Goal: Task Accomplishment & Management: Manage account settings

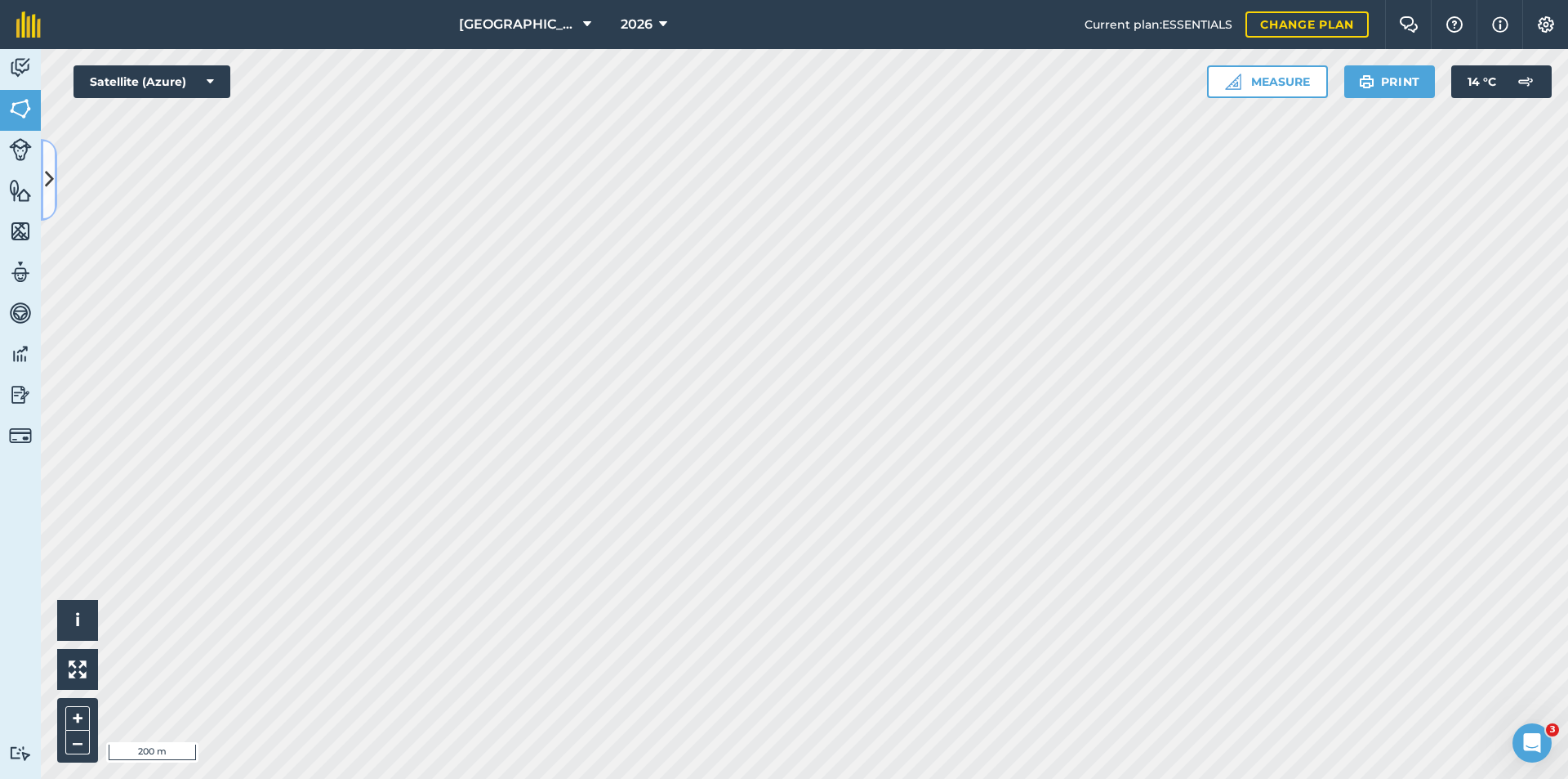
click at [47, 178] on icon at bounding box center [50, 179] width 9 height 29
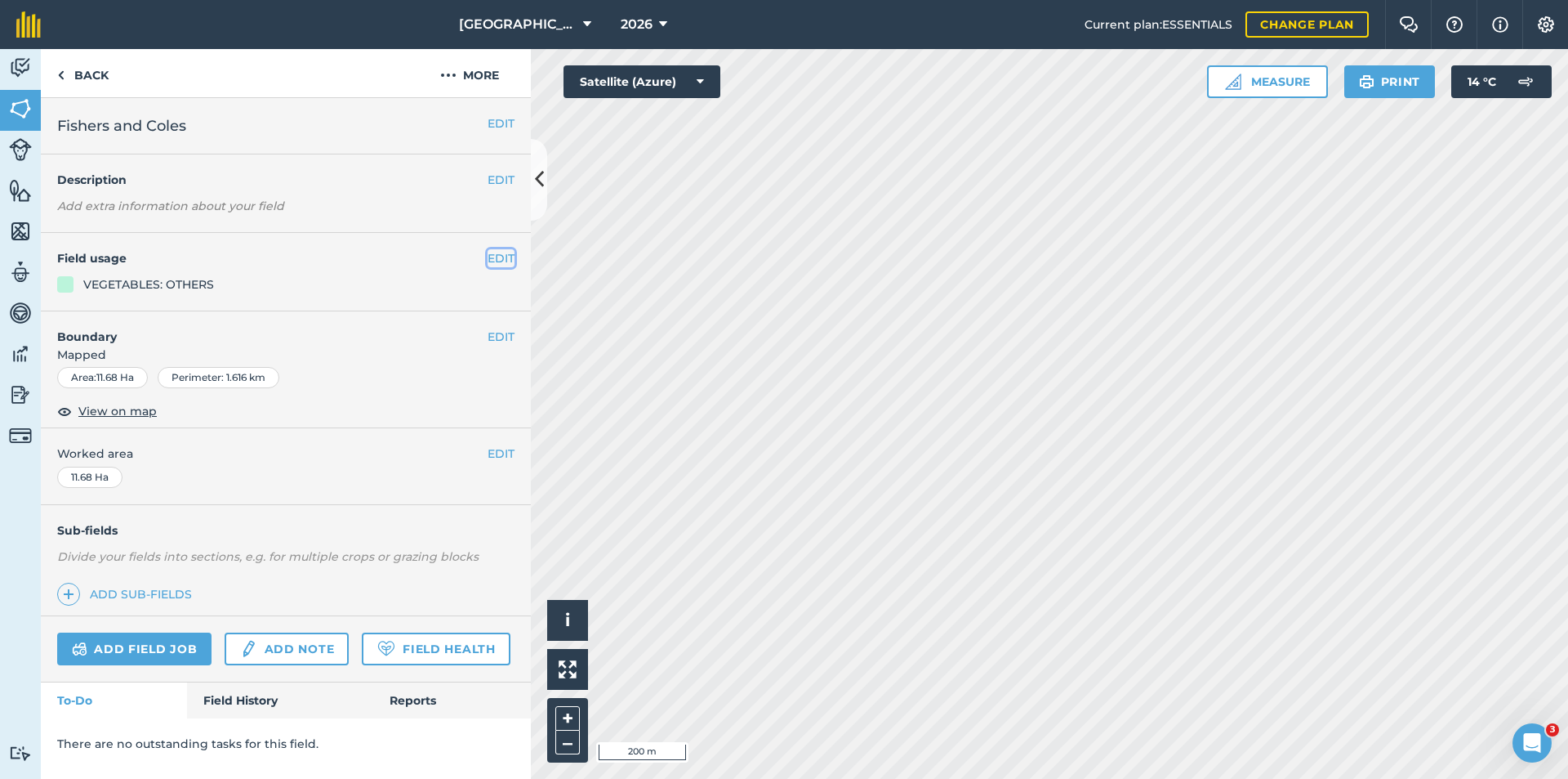
click at [510, 260] on button "EDIT" at bounding box center [501, 257] width 27 height 18
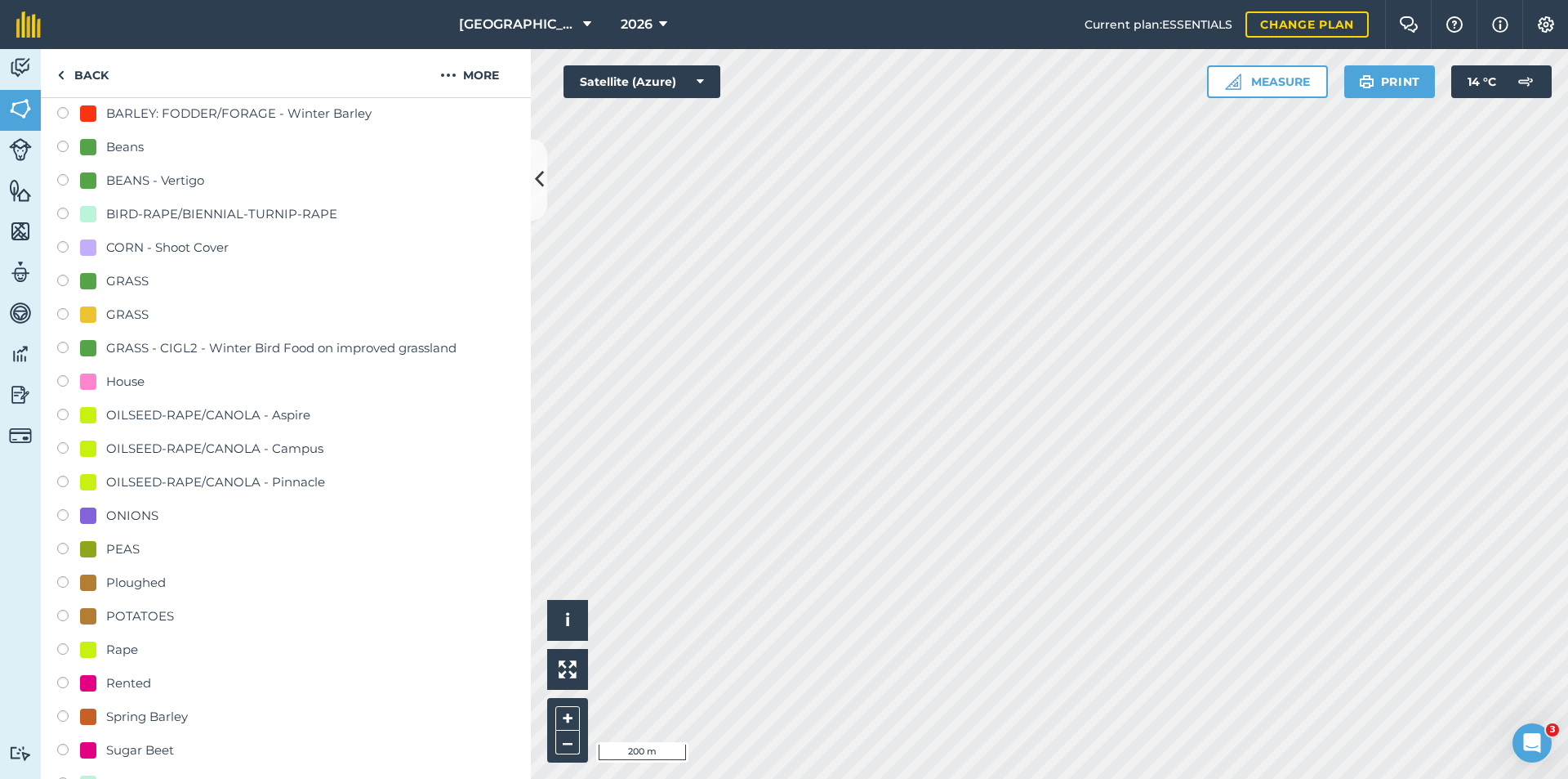
scroll to position [245, 0]
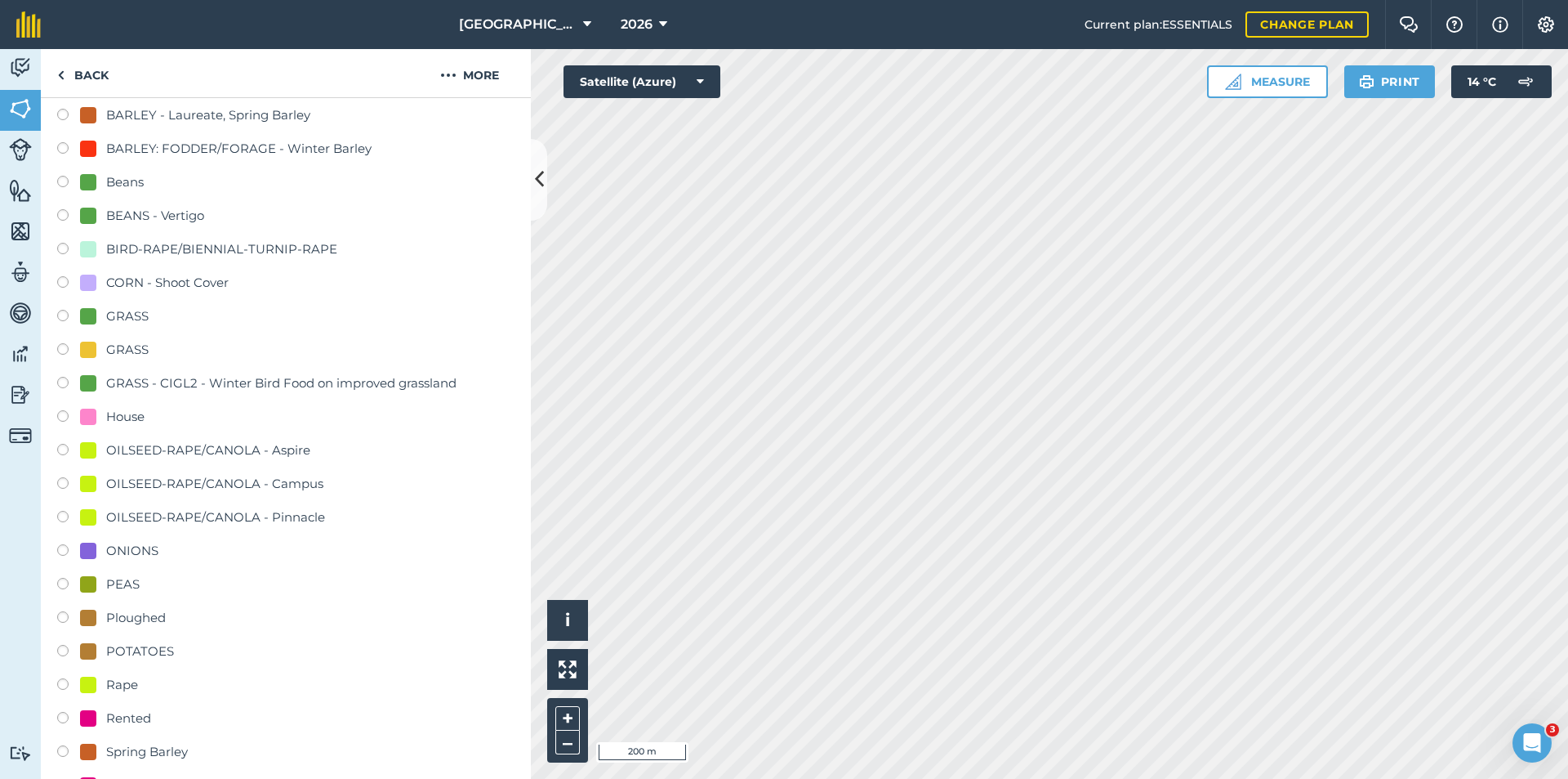
click at [115, 587] on div "PEAS" at bounding box center [123, 584] width 34 height 20
radio input "true"
radio input "false"
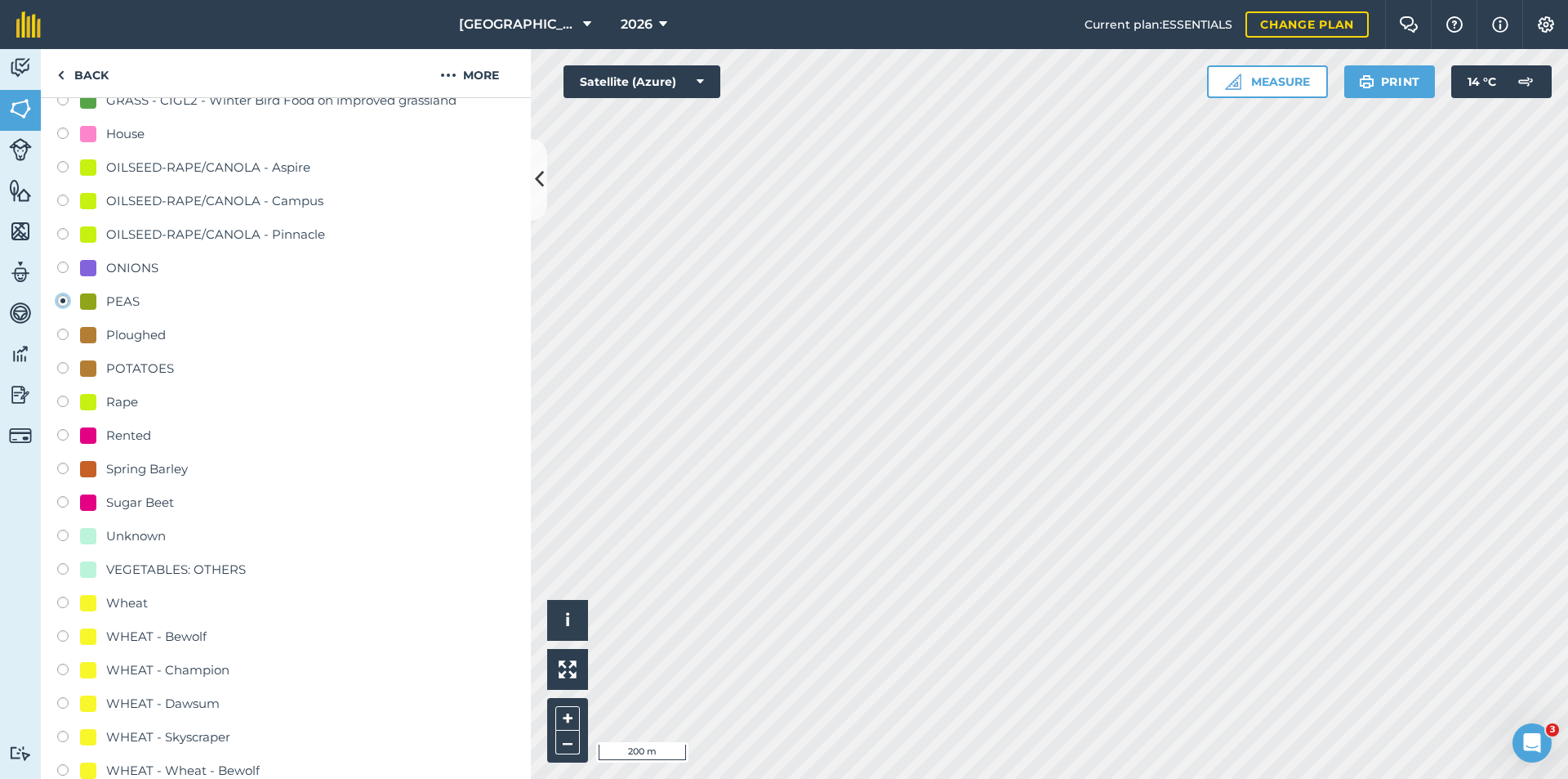
scroll to position [899, 0]
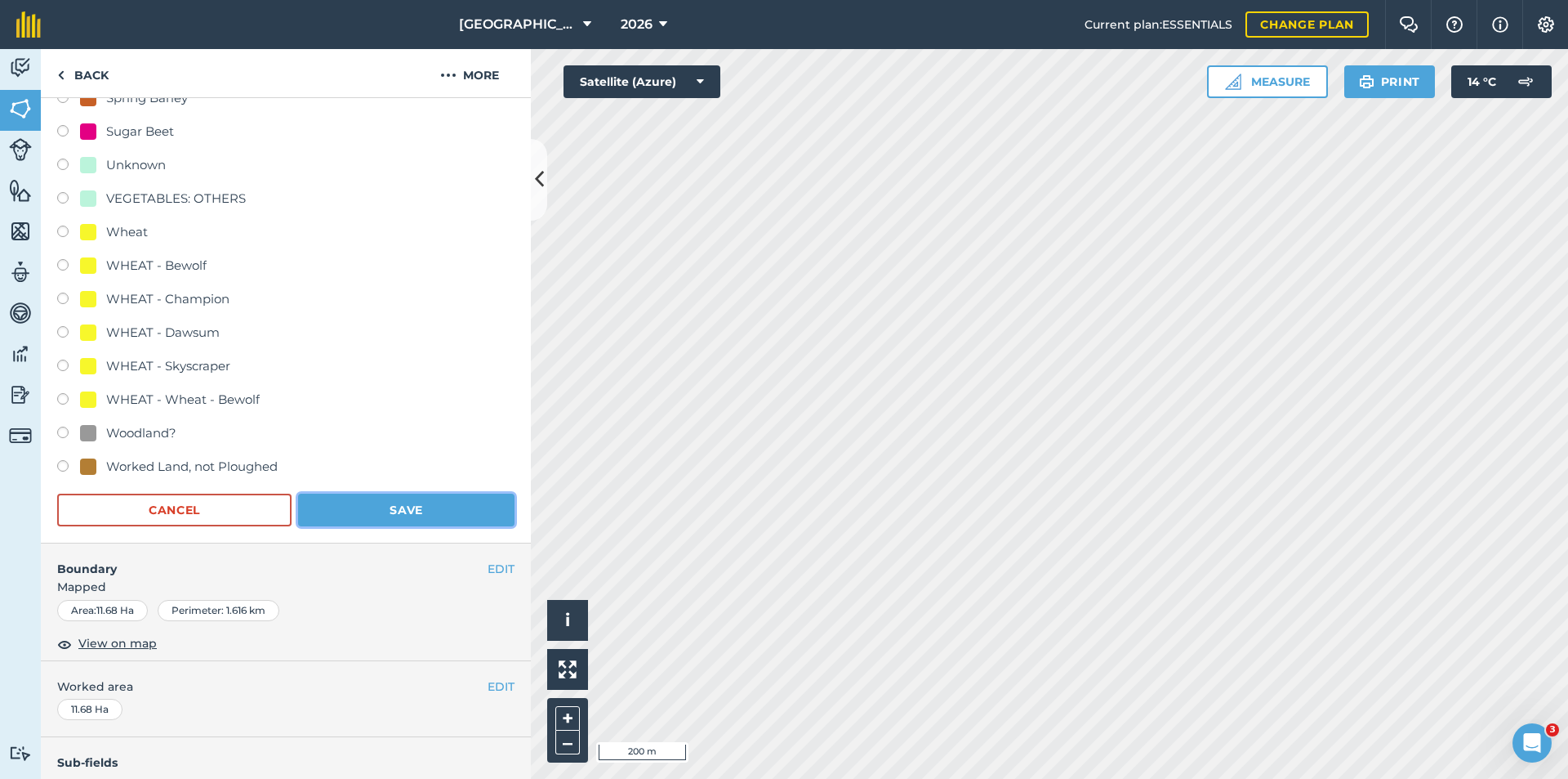
click at [357, 513] on button "Save" at bounding box center [407, 510] width 217 height 33
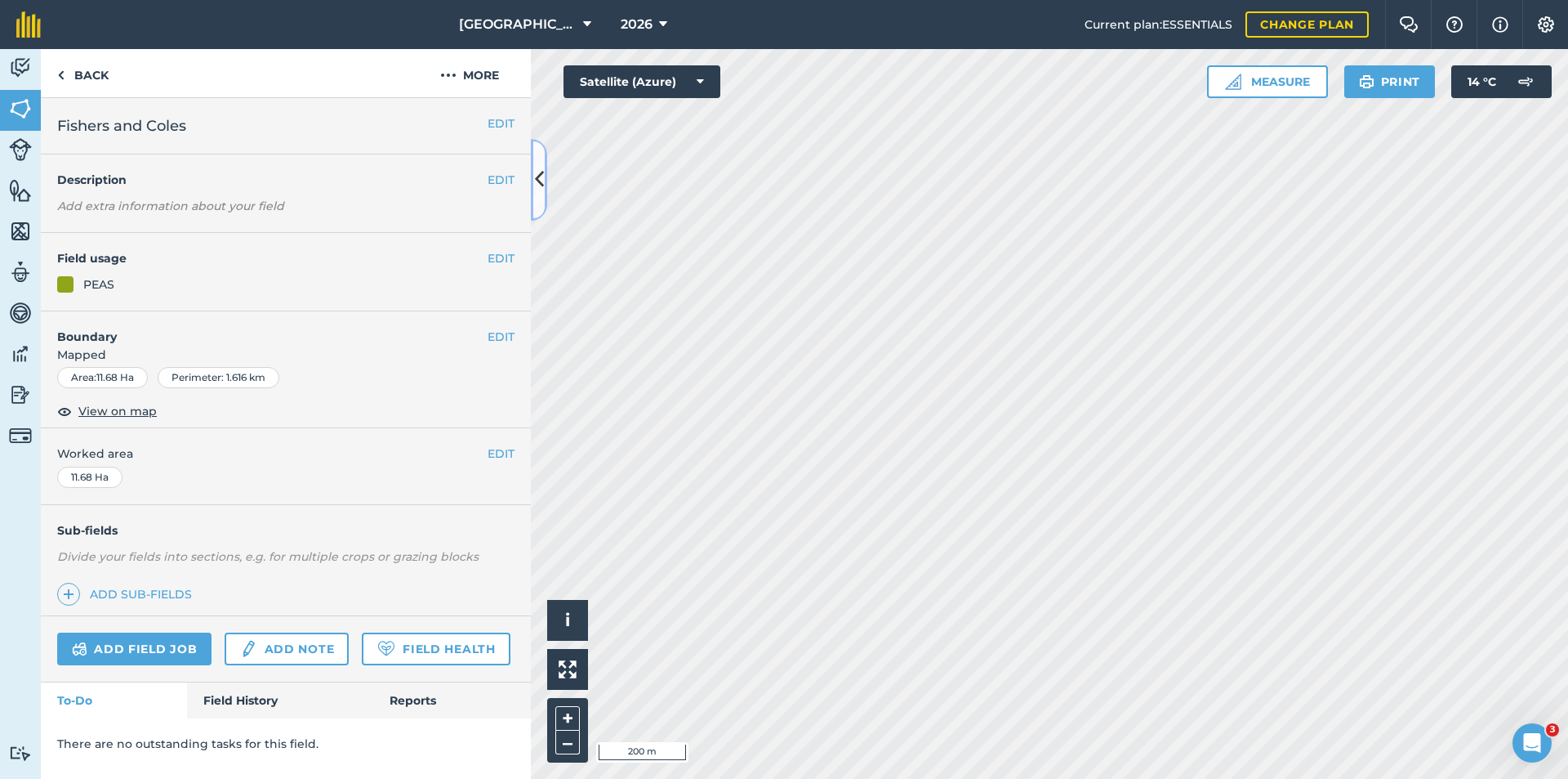
click at [543, 187] on icon at bounding box center [539, 179] width 9 height 29
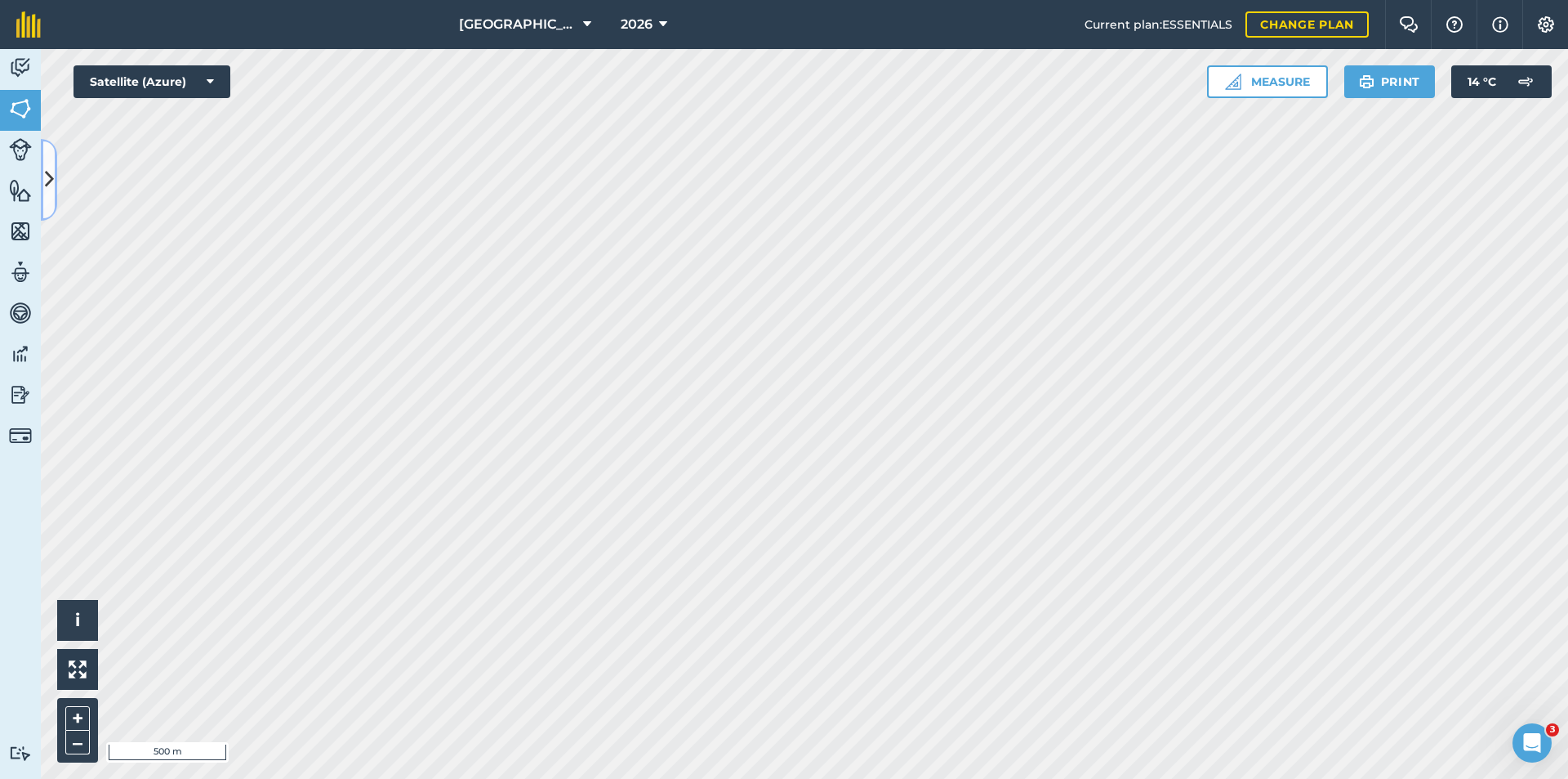
click at [45, 173] on icon at bounding box center [50, 179] width 9 height 29
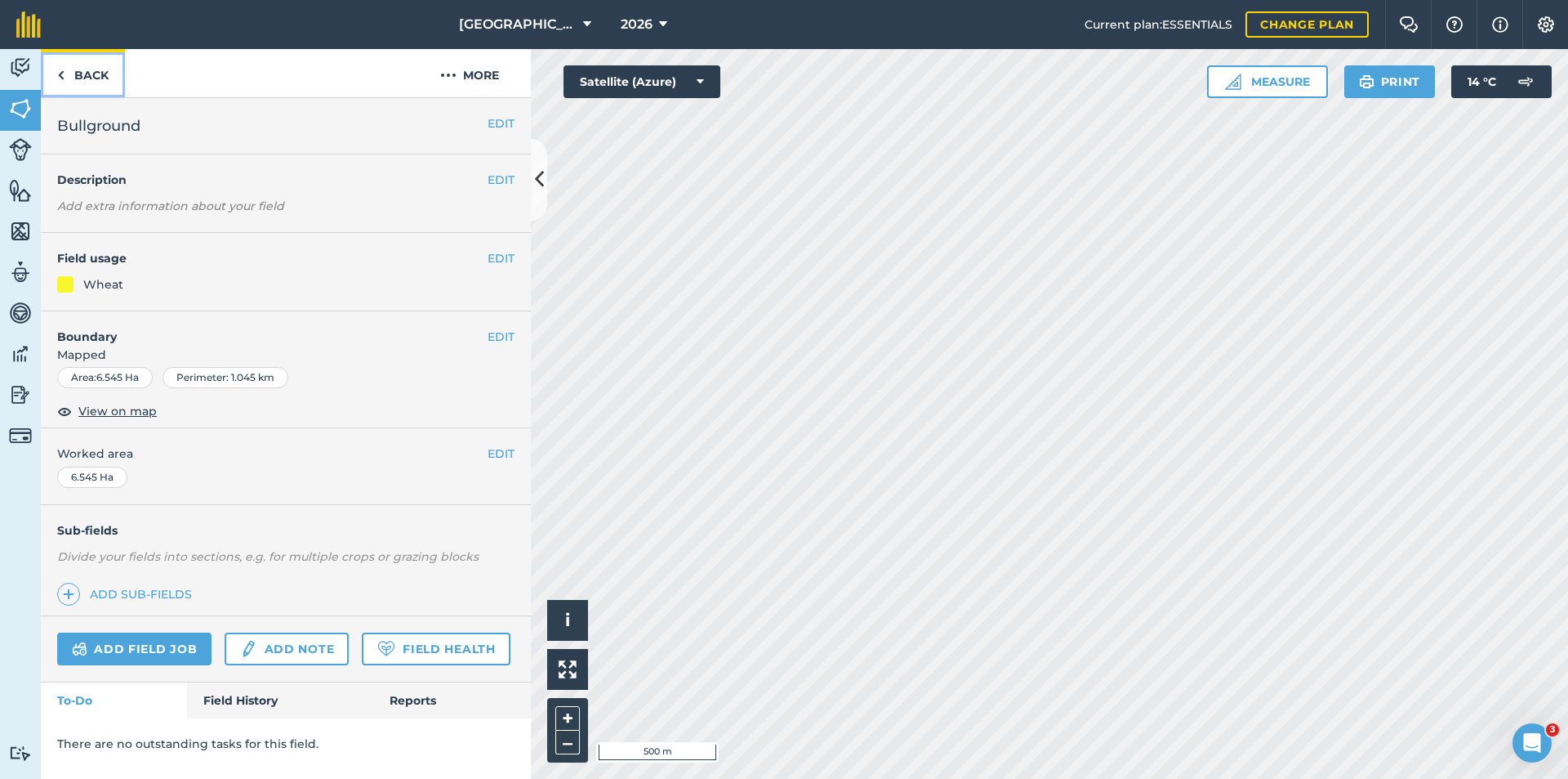
click at [67, 75] on link "Back" at bounding box center [83, 73] width 84 height 49
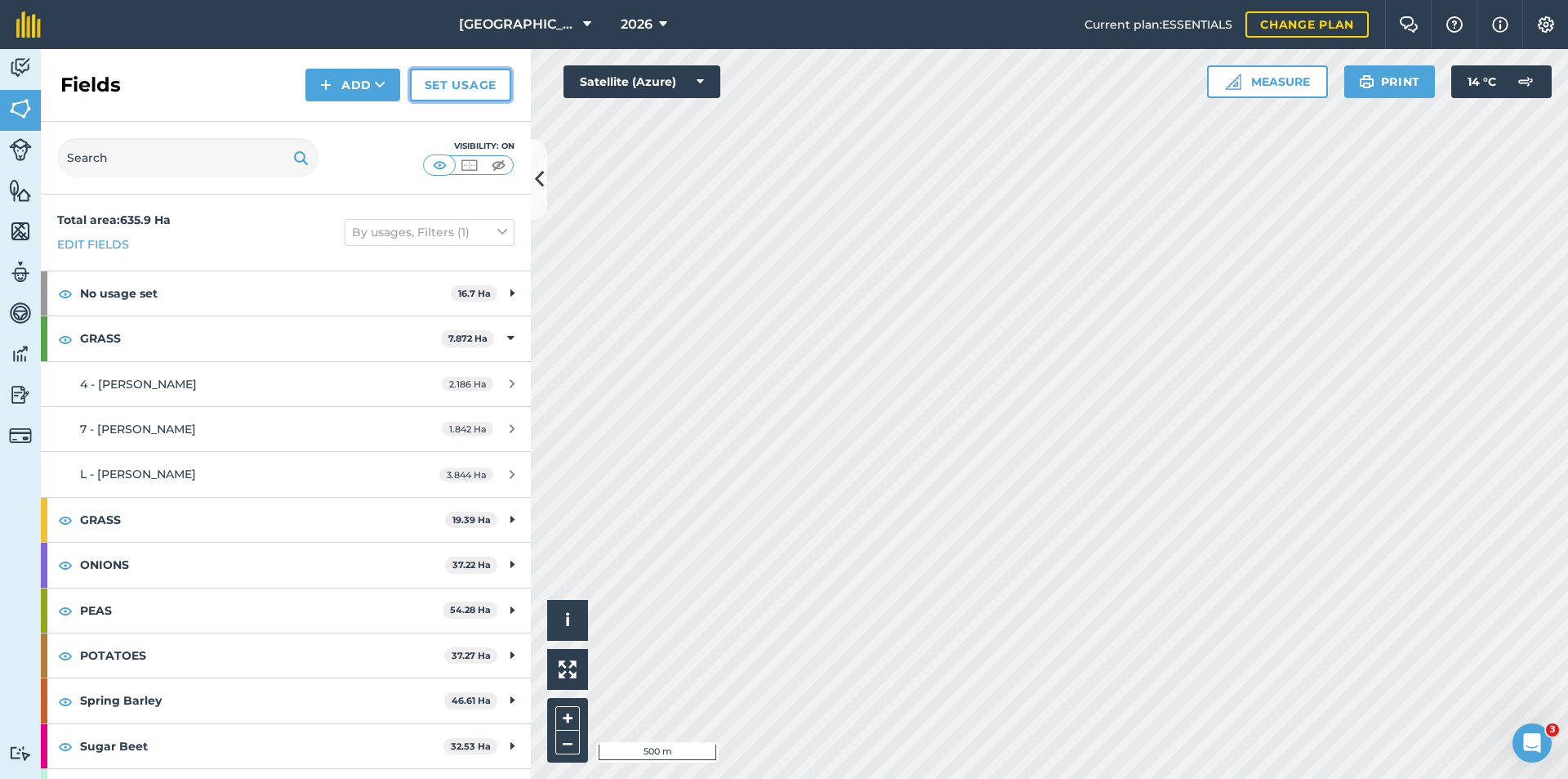
click at [420, 79] on link "Set usage" at bounding box center [461, 84] width 101 height 33
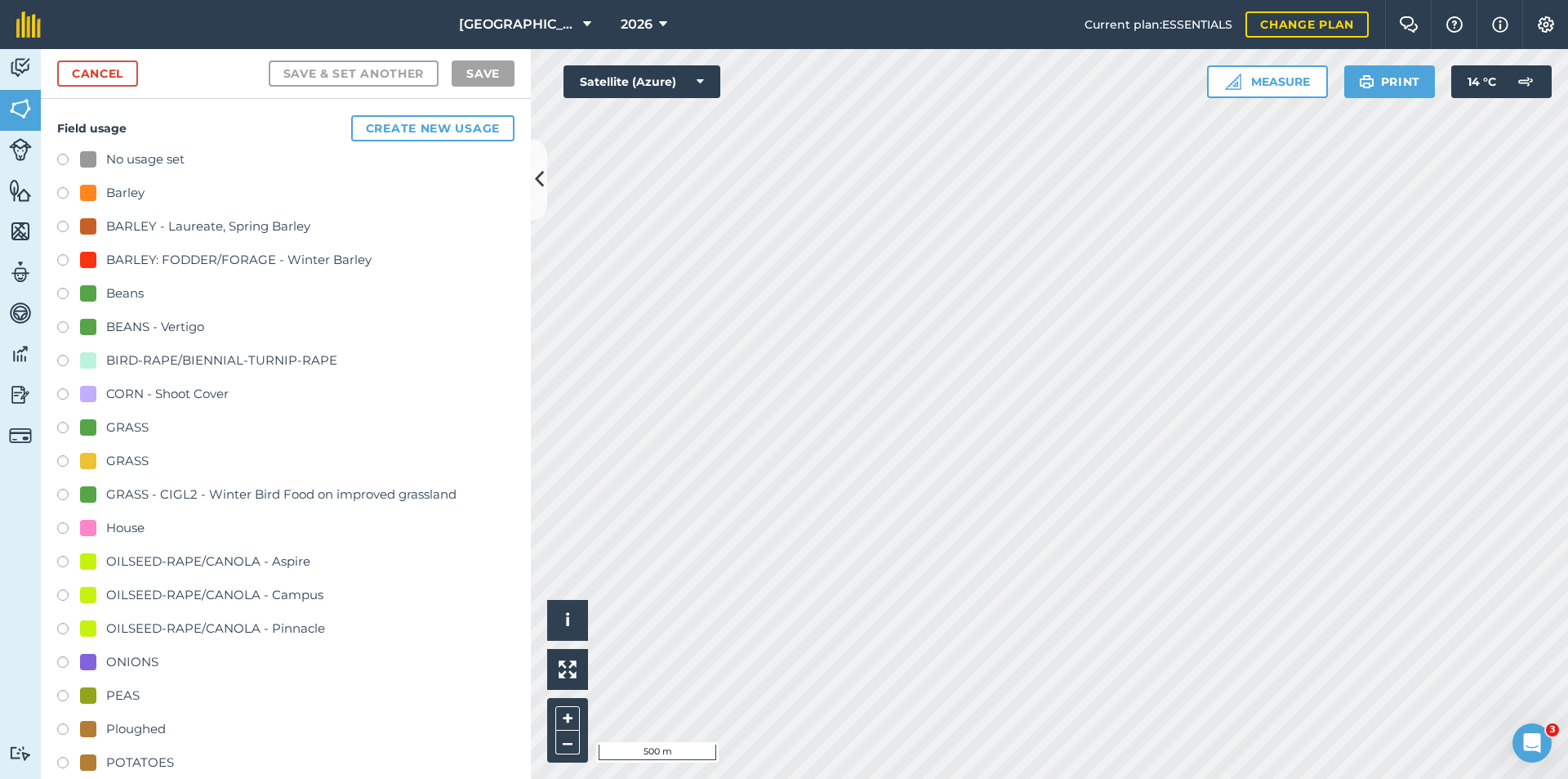
click at [127, 289] on div "Beans" at bounding box center [125, 293] width 37 height 20
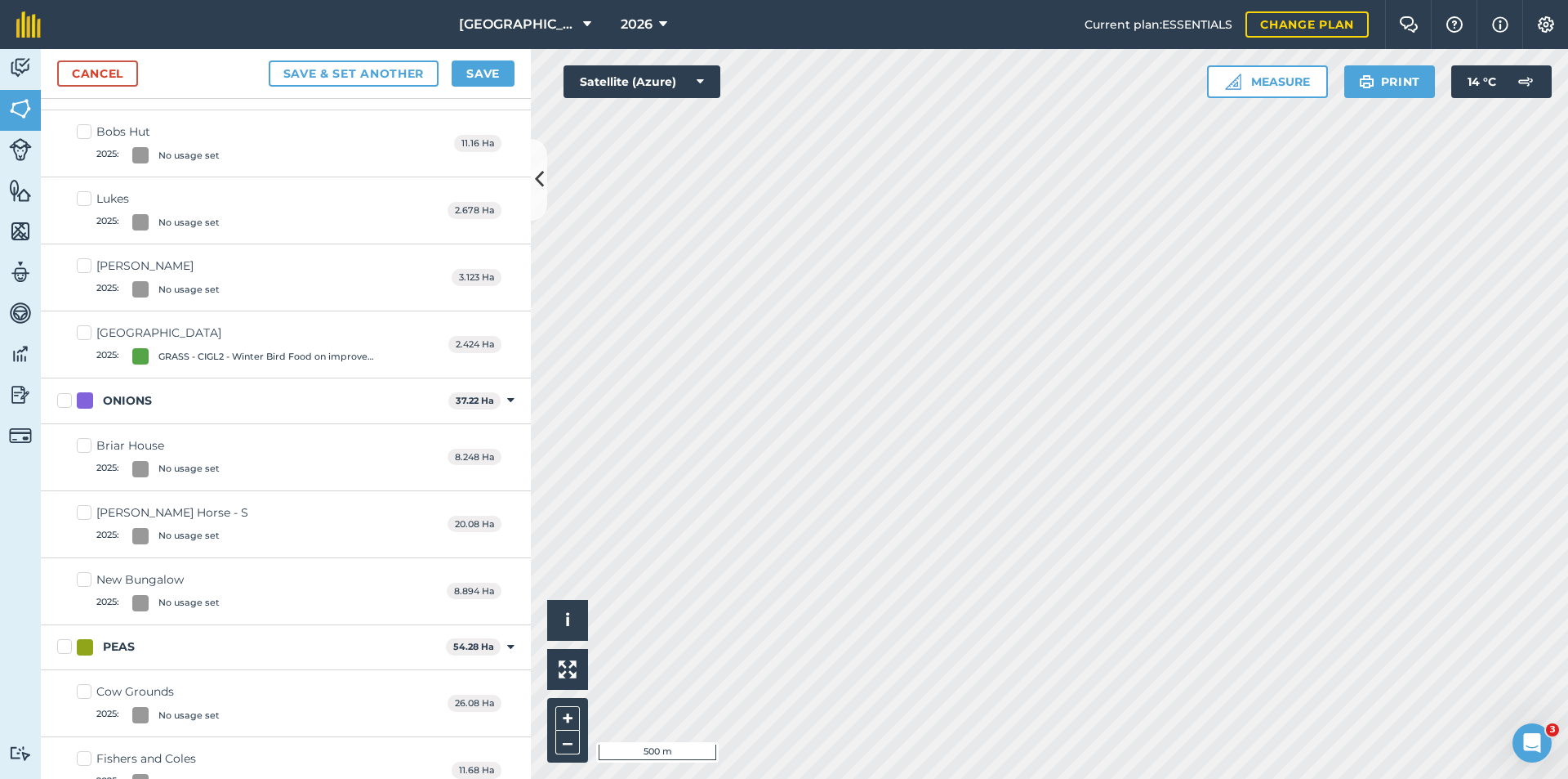
scroll to position [572, 0]
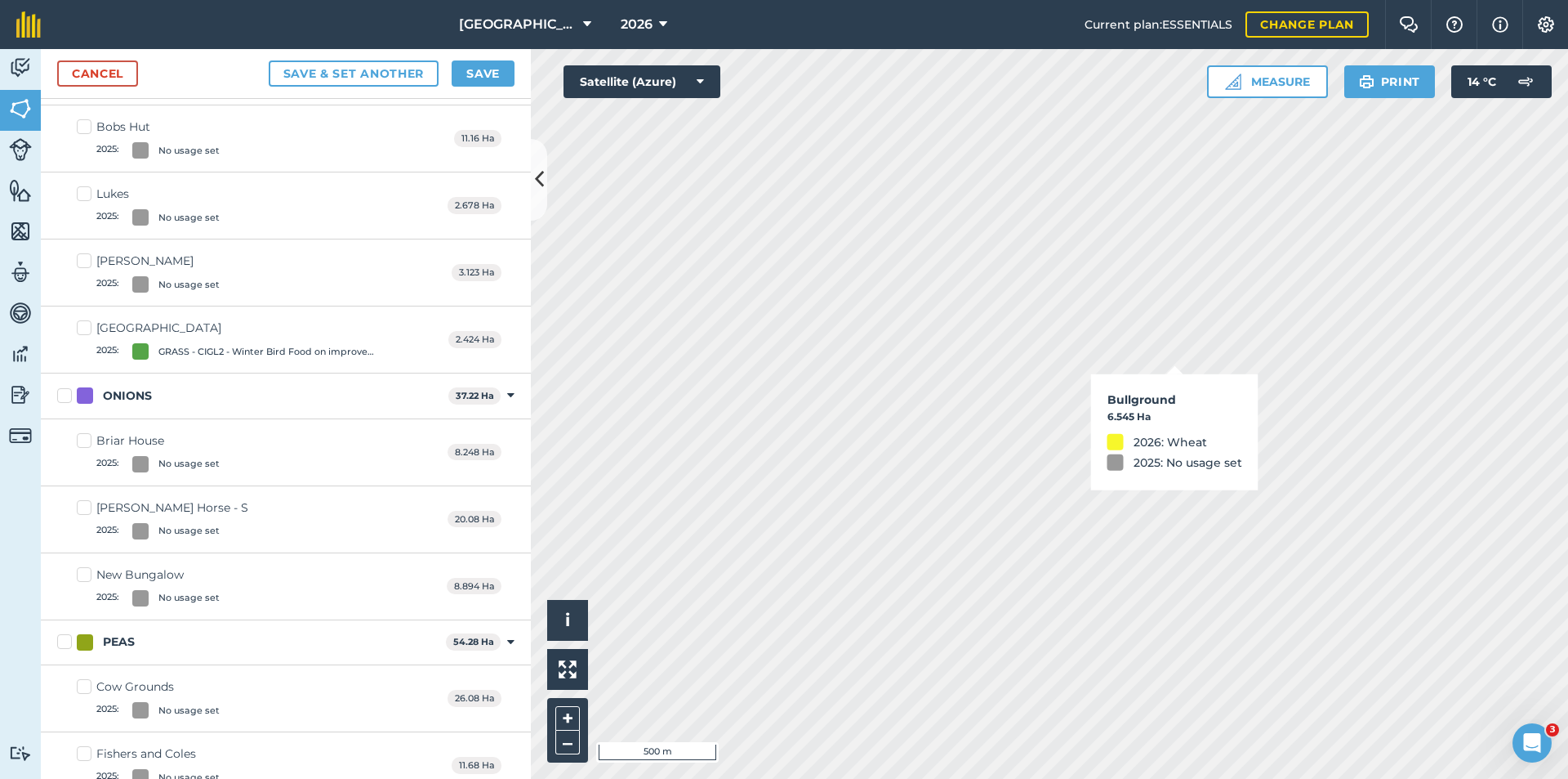
checkbox input "true"
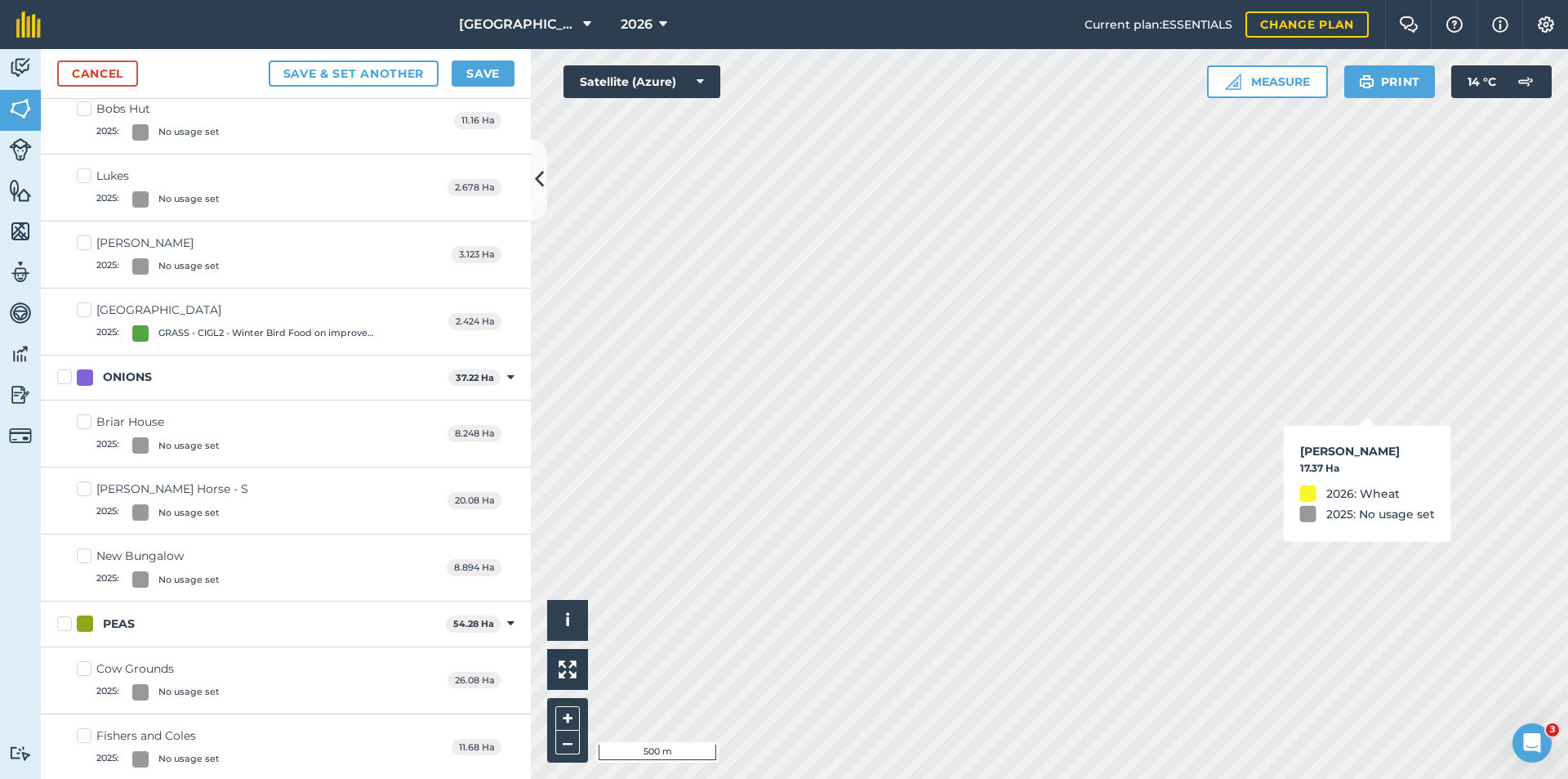
scroll to position [553, 0]
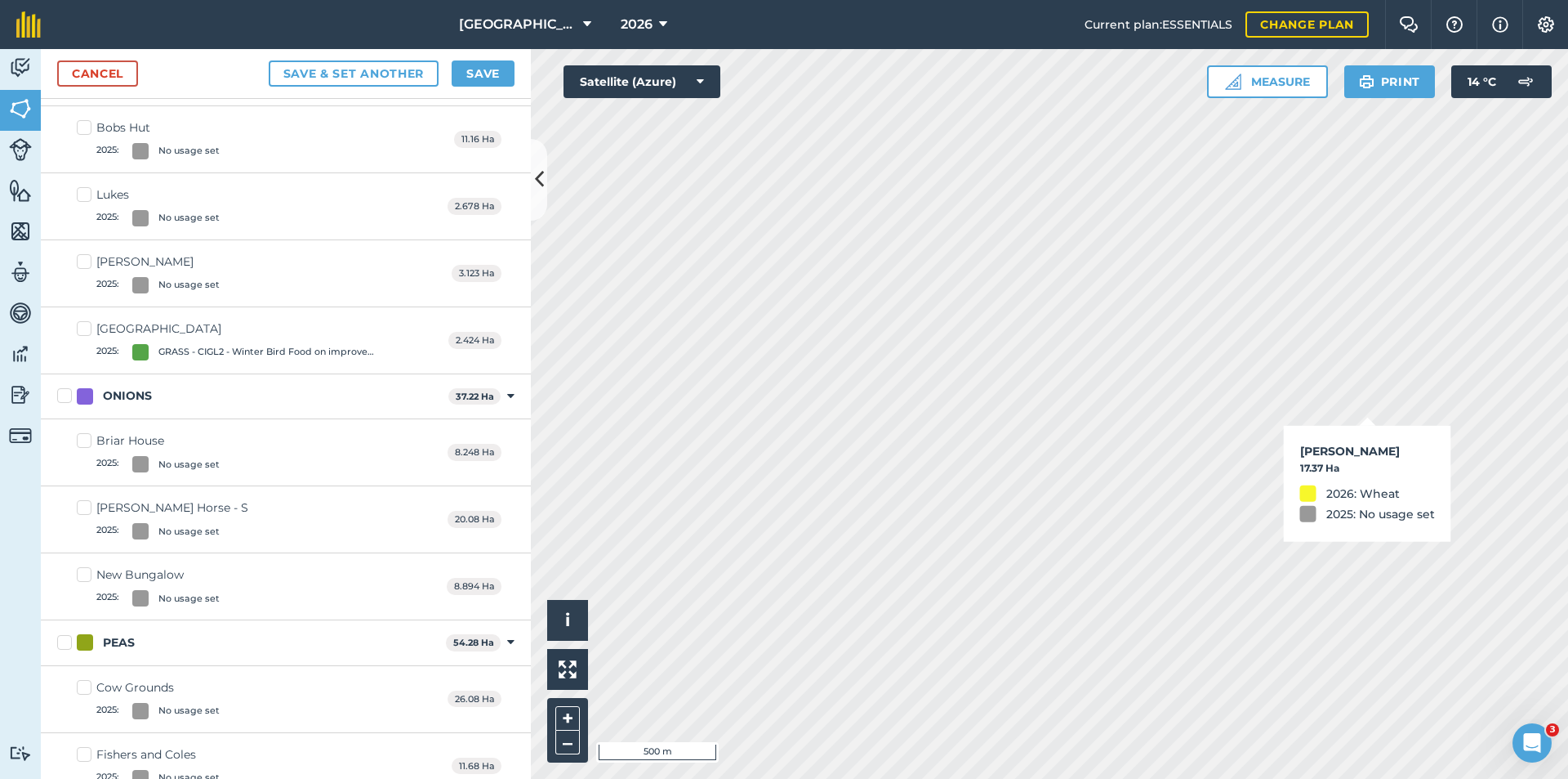
checkbox input "true"
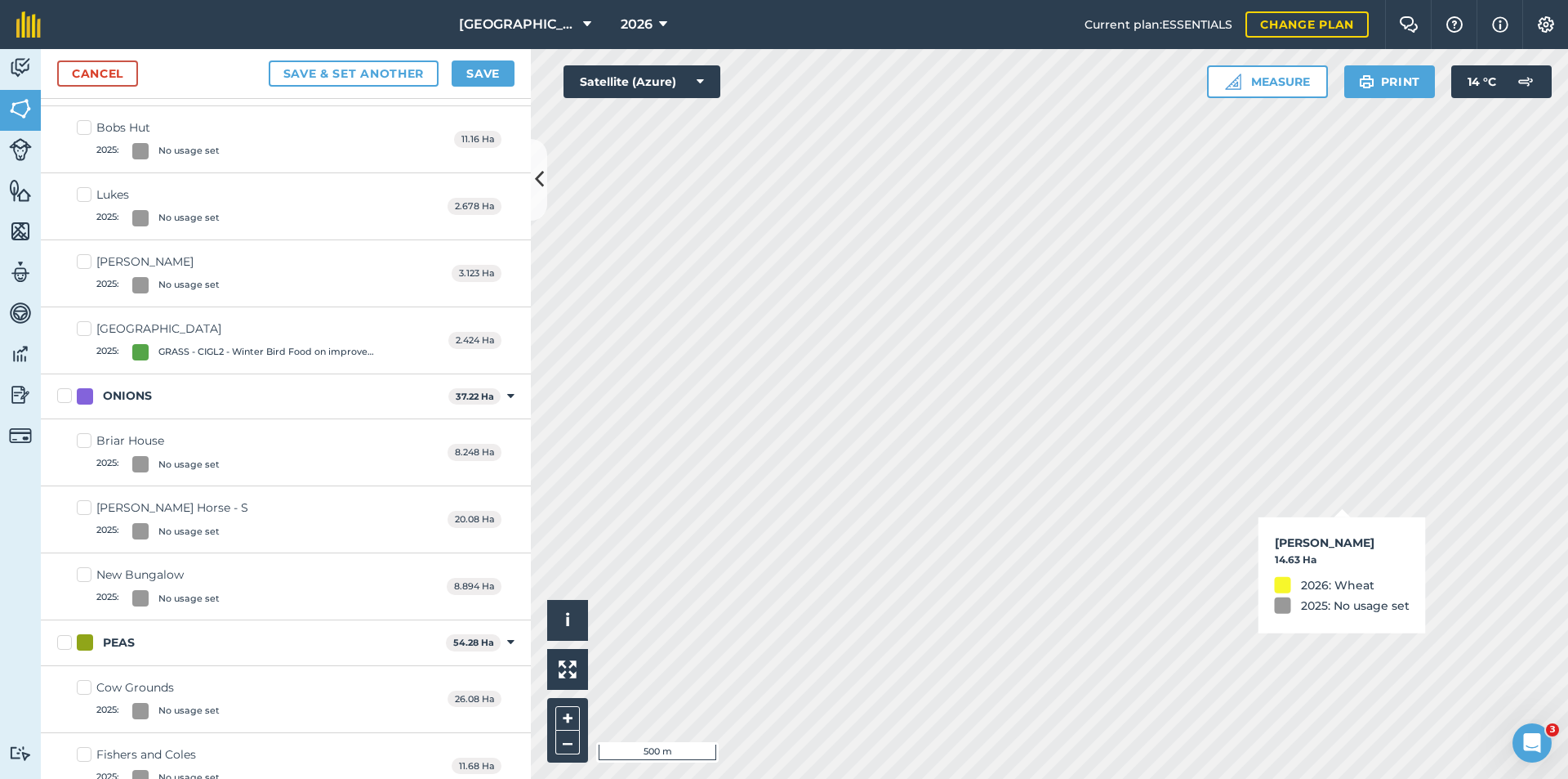
checkbox input "true"
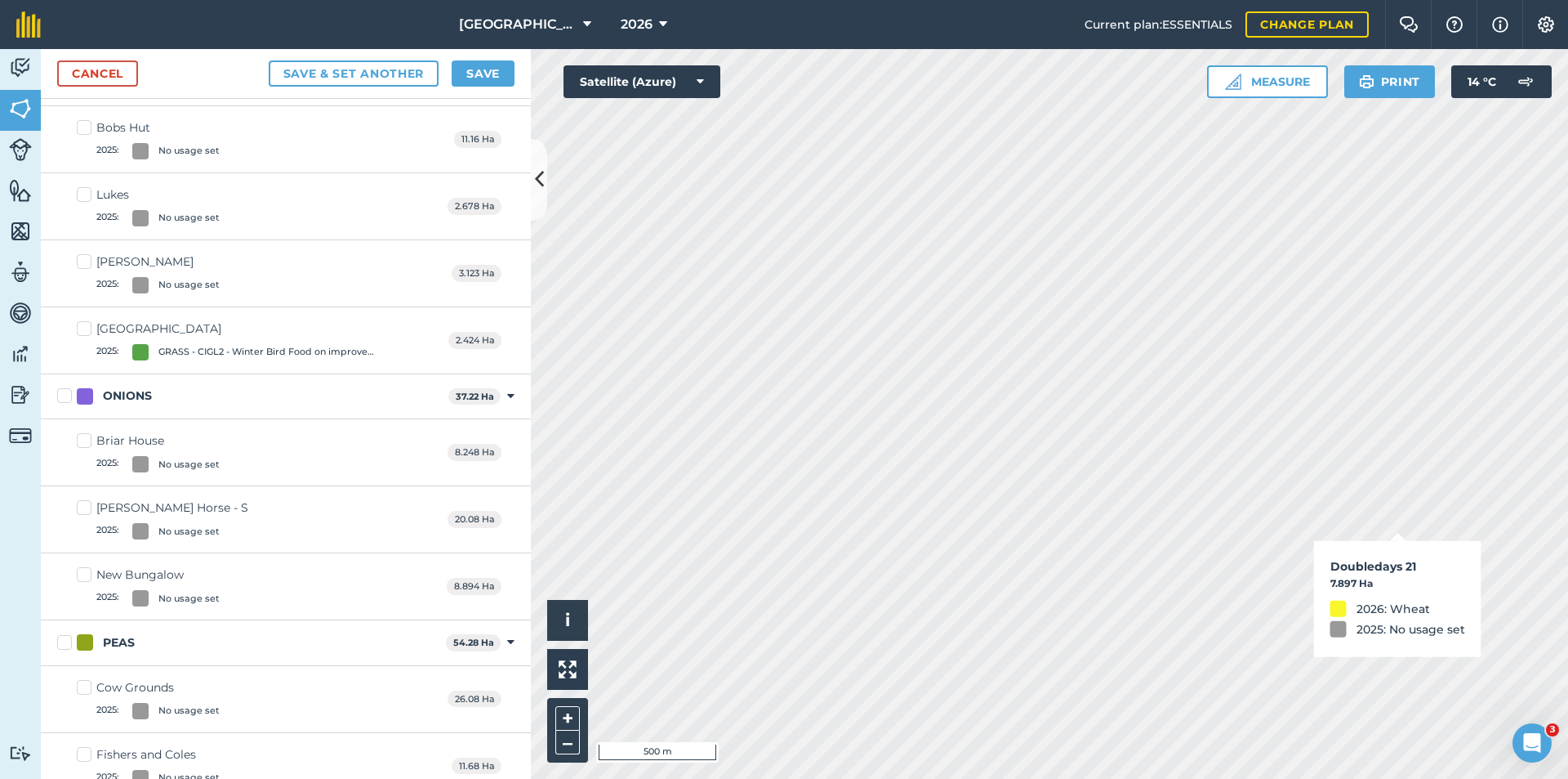
checkbox input "true"
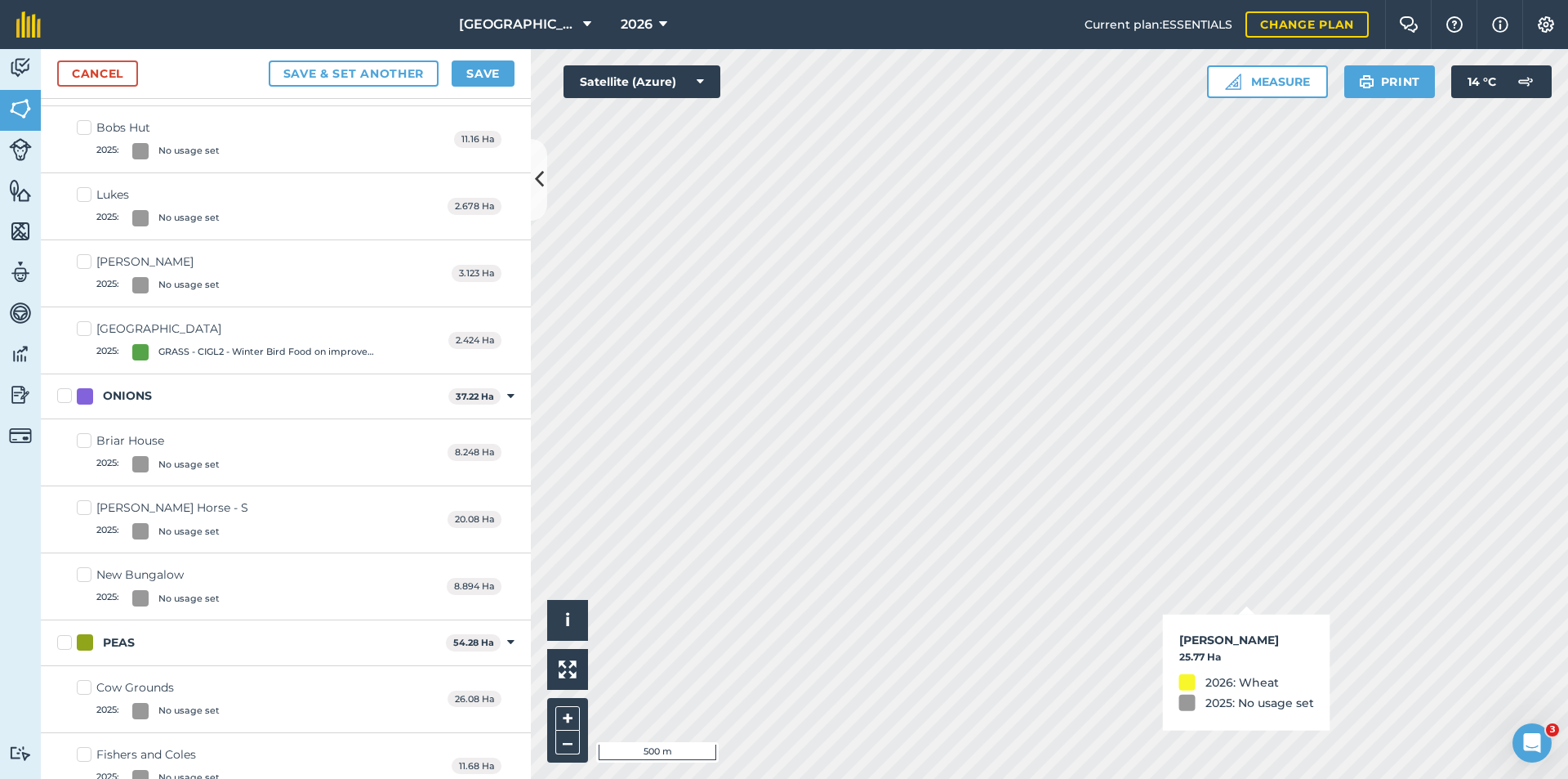
checkbox input "true"
click at [502, 77] on button "Save" at bounding box center [482, 74] width 63 height 26
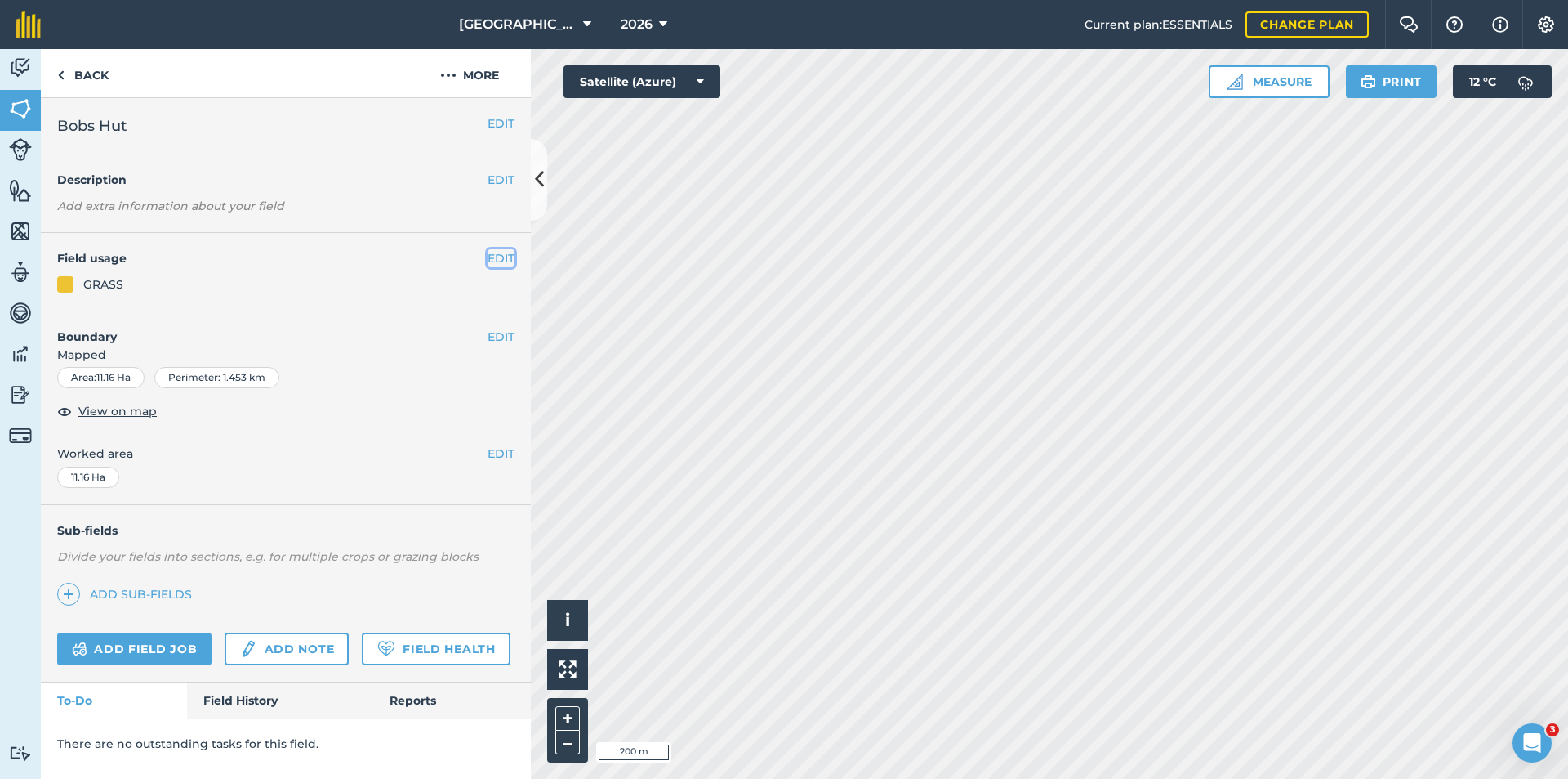
click at [505, 255] on button "EDIT" at bounding box center [501, 257] width 27 height 18
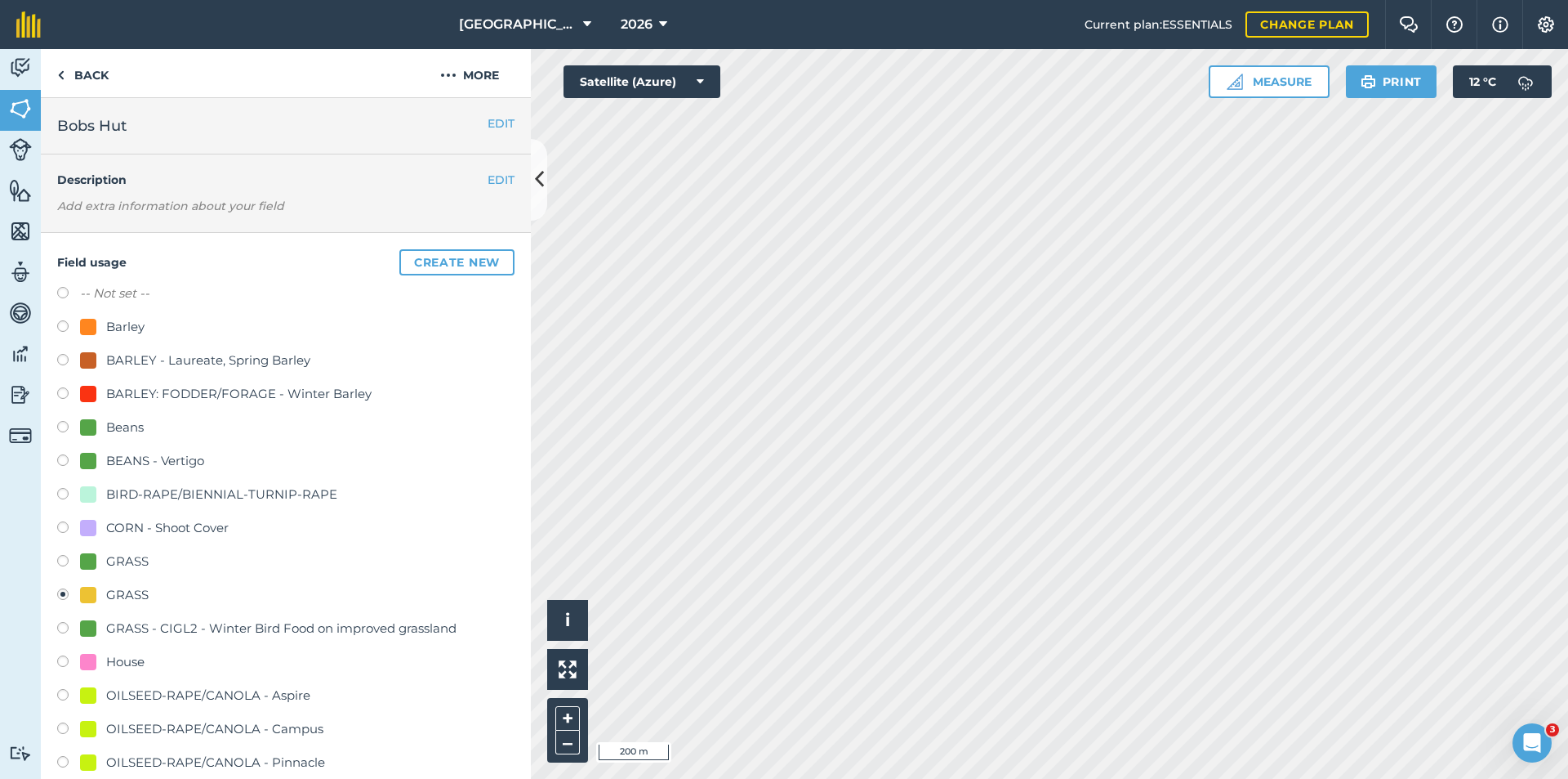
click at [130, 356] on div "BARLEY - Laureate, Spring Barley" at bounding box center [209, 360] width 204 height 20
radio input "true"
radio input "false"
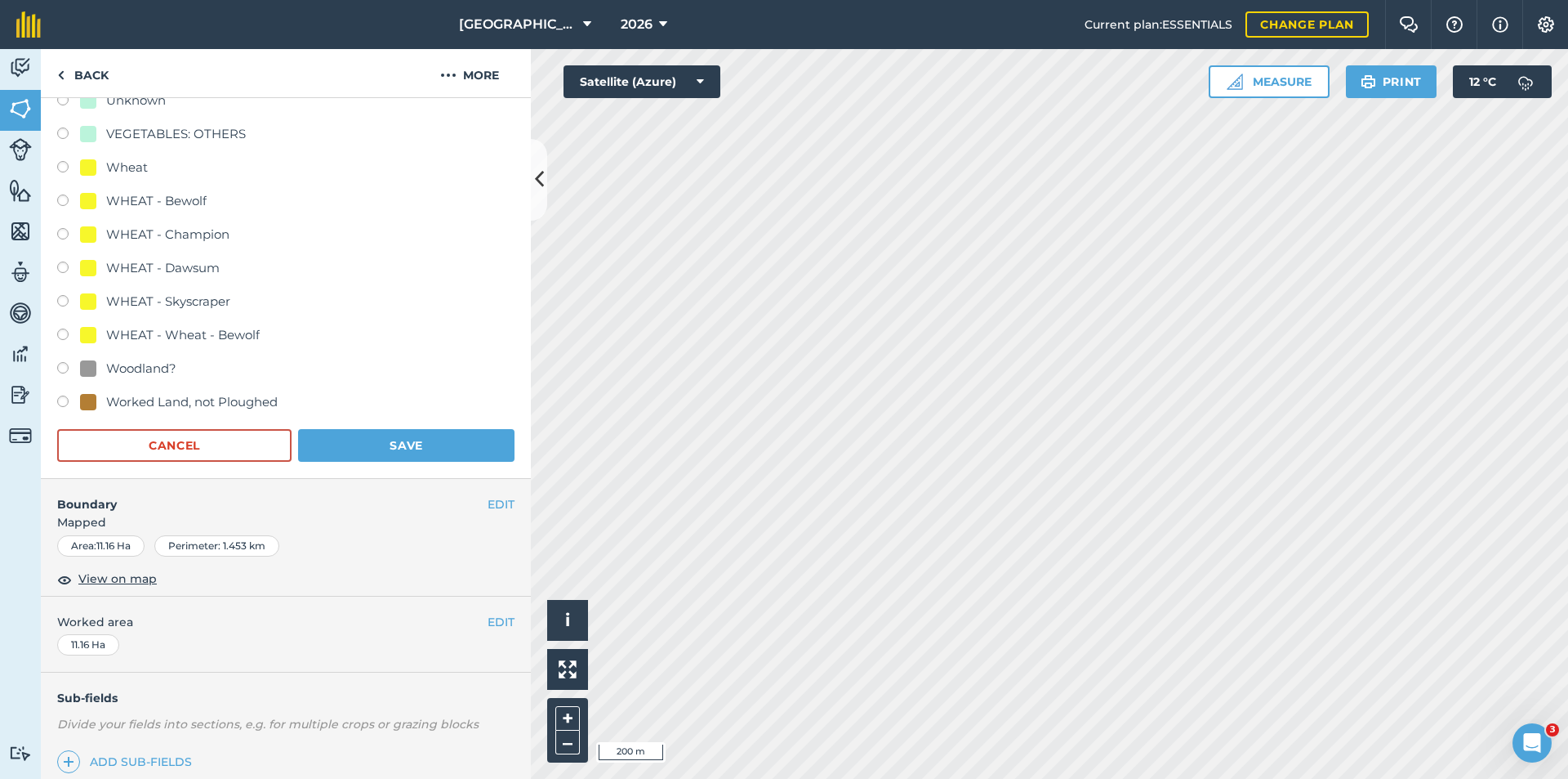
scroll to position [1144, 0]
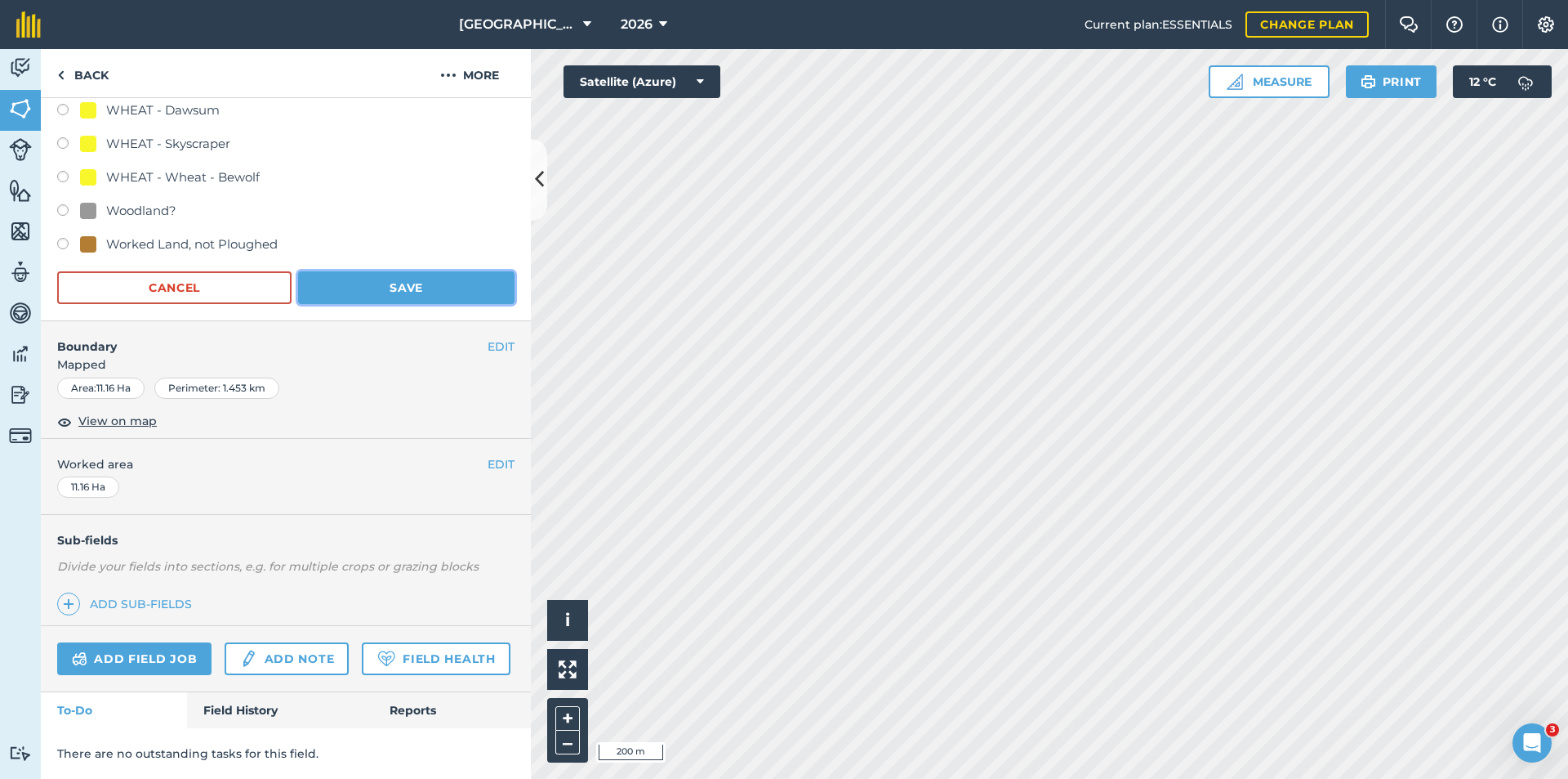
click at [398, 271] on button "Save" at bounding box center [407, 287] width 217 height 33
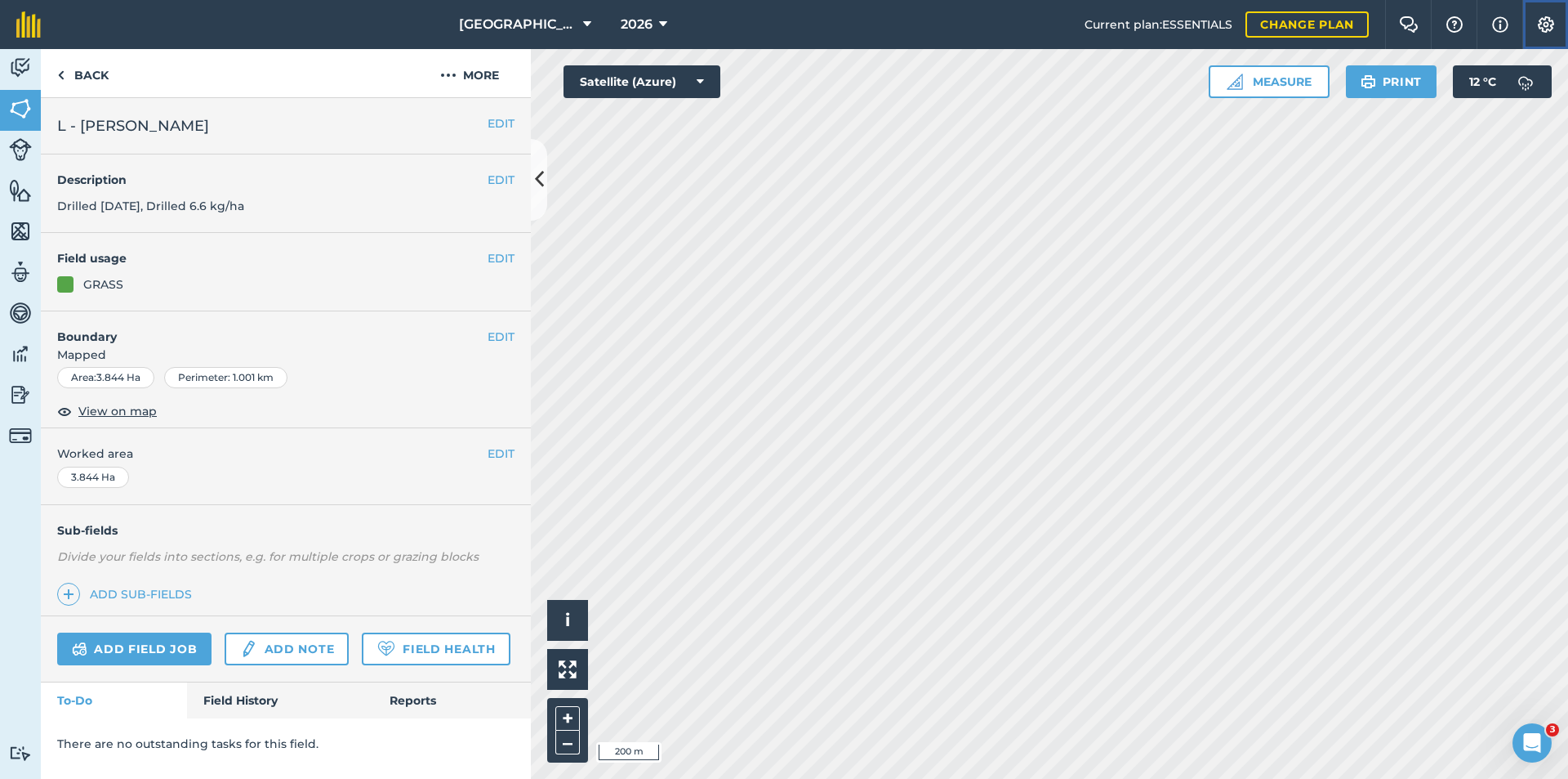
click at [1561, 22] on button "Settings" at bounding box center [1545, 24] width 46 height 49
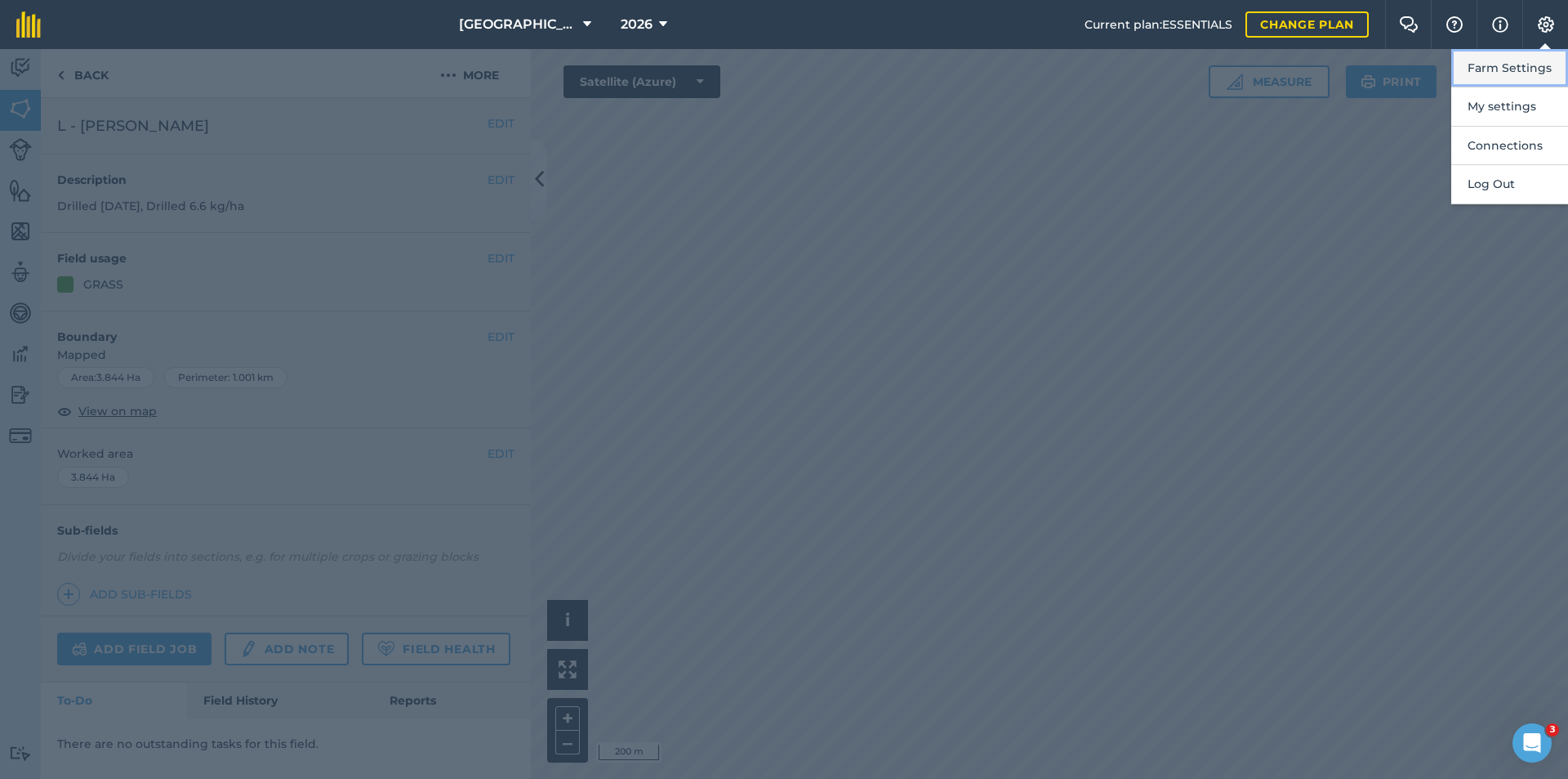
click at [1508, 83] on button "Farm Settings" at bounding box center [1509, 67] width 117 height 38
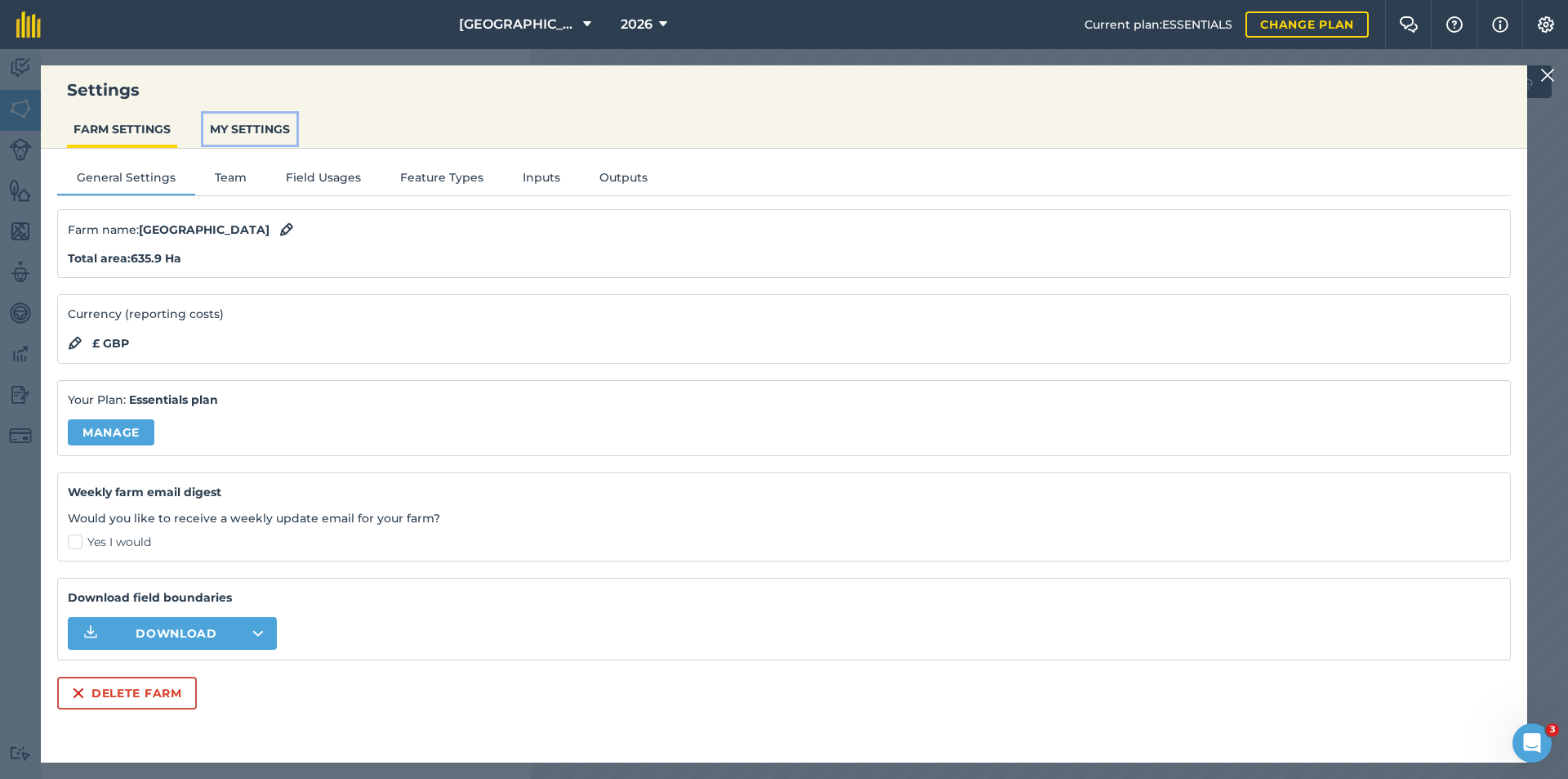
click at [239, 134] on button "MY SETTINGS" at bounding box center [251, 128] width 94 height 31
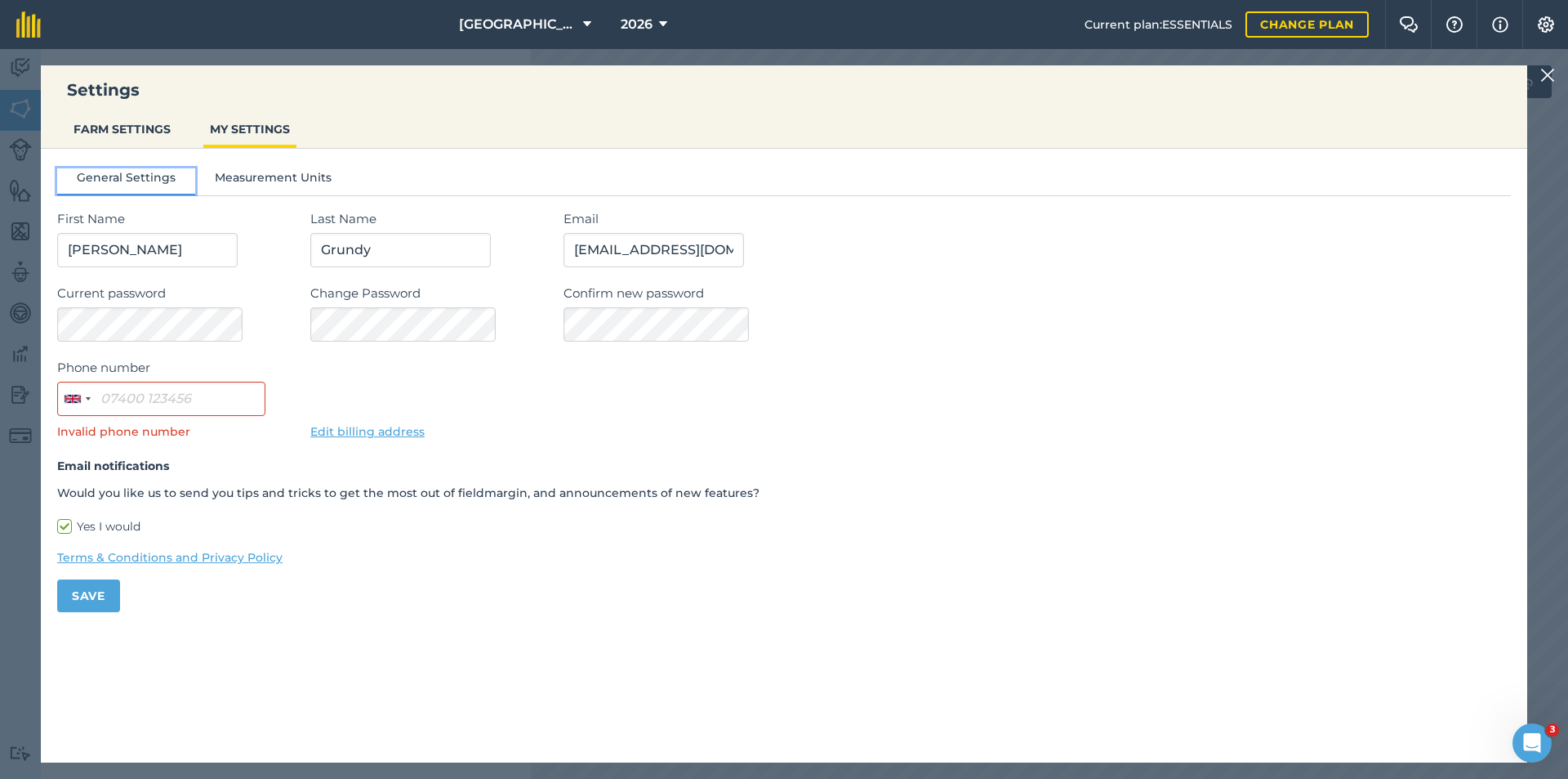
click at [153, 191] on button "General Settings" at bounding box center [126, 180] width 138 height 24
click at [288, 176] on button "Measurement Units" at bounding box center [273, 180] width 156 height 24
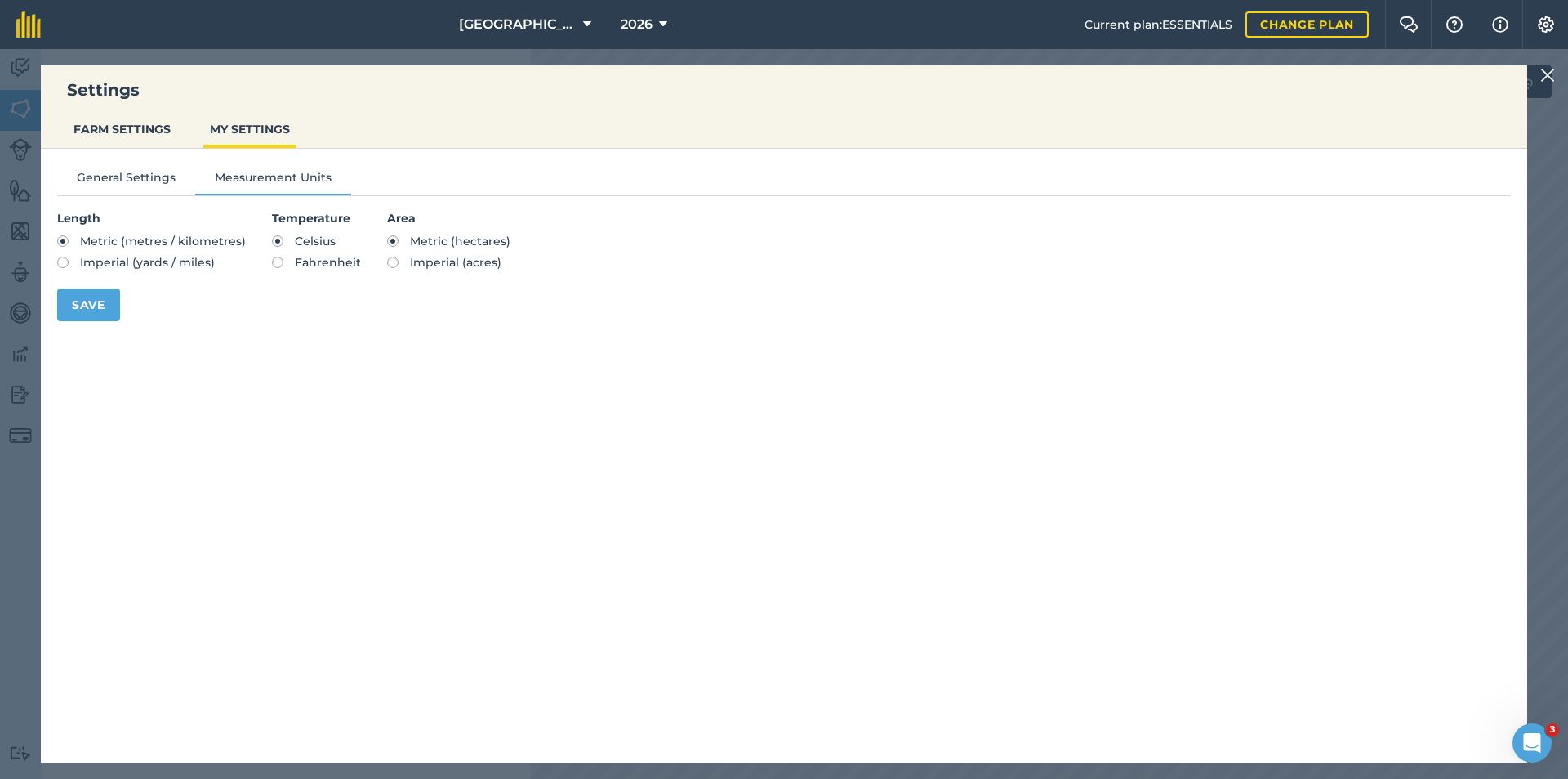
click at [414, 260] on span "Imperial (acres)" at bounding box center [456, 263] width 92 height 15
radio input "true"
radio input "false"
click at [107, 310] on button "Save" at bounding box center [88, 304] width 63 height 33
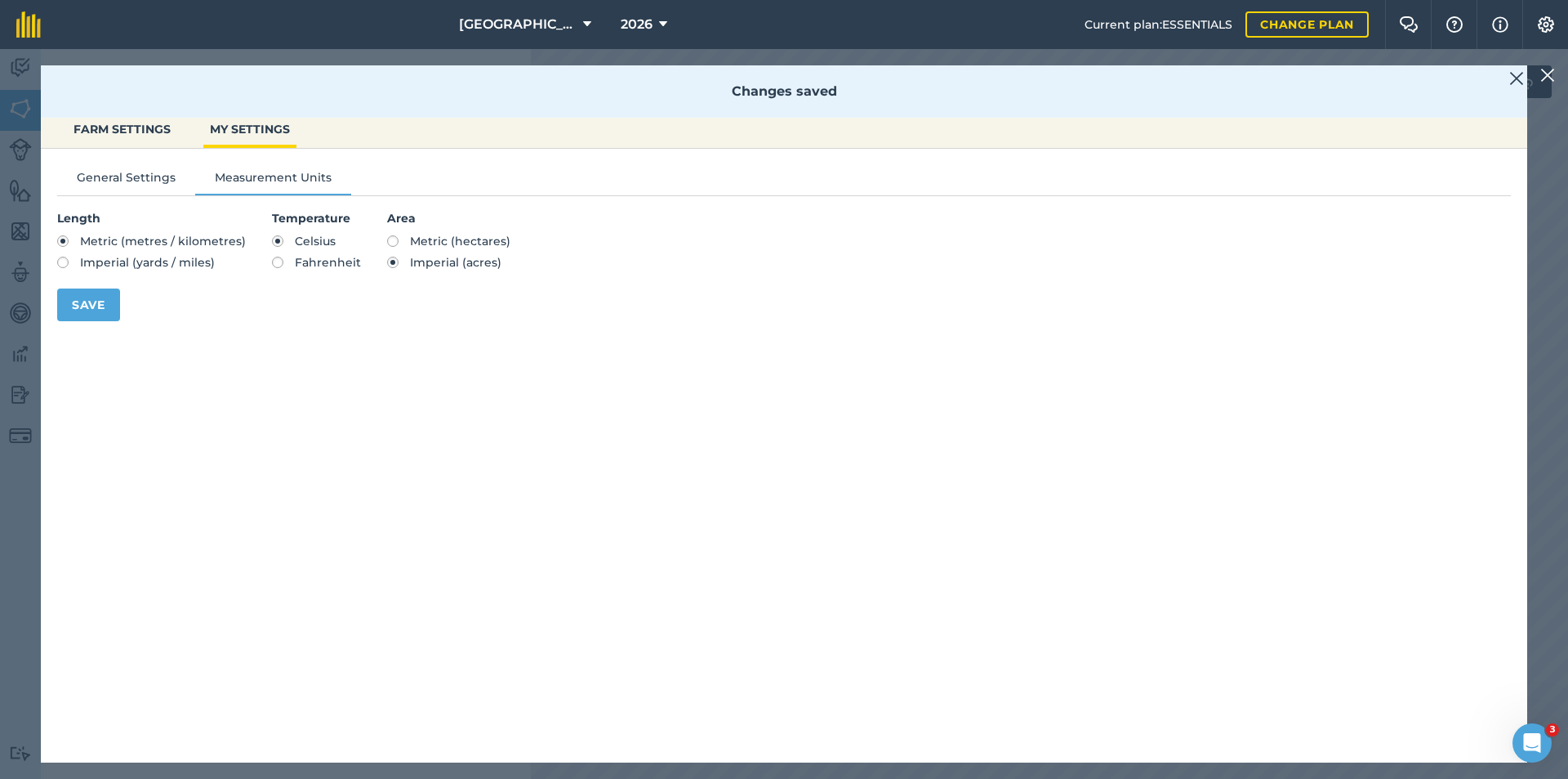
click at [1509, 79] on div "Changes saved" at bounding box center [784, 92] width 1487 height 52
click at [1522, 80] on img at bounding box center [1517, 78] width 15 height 20
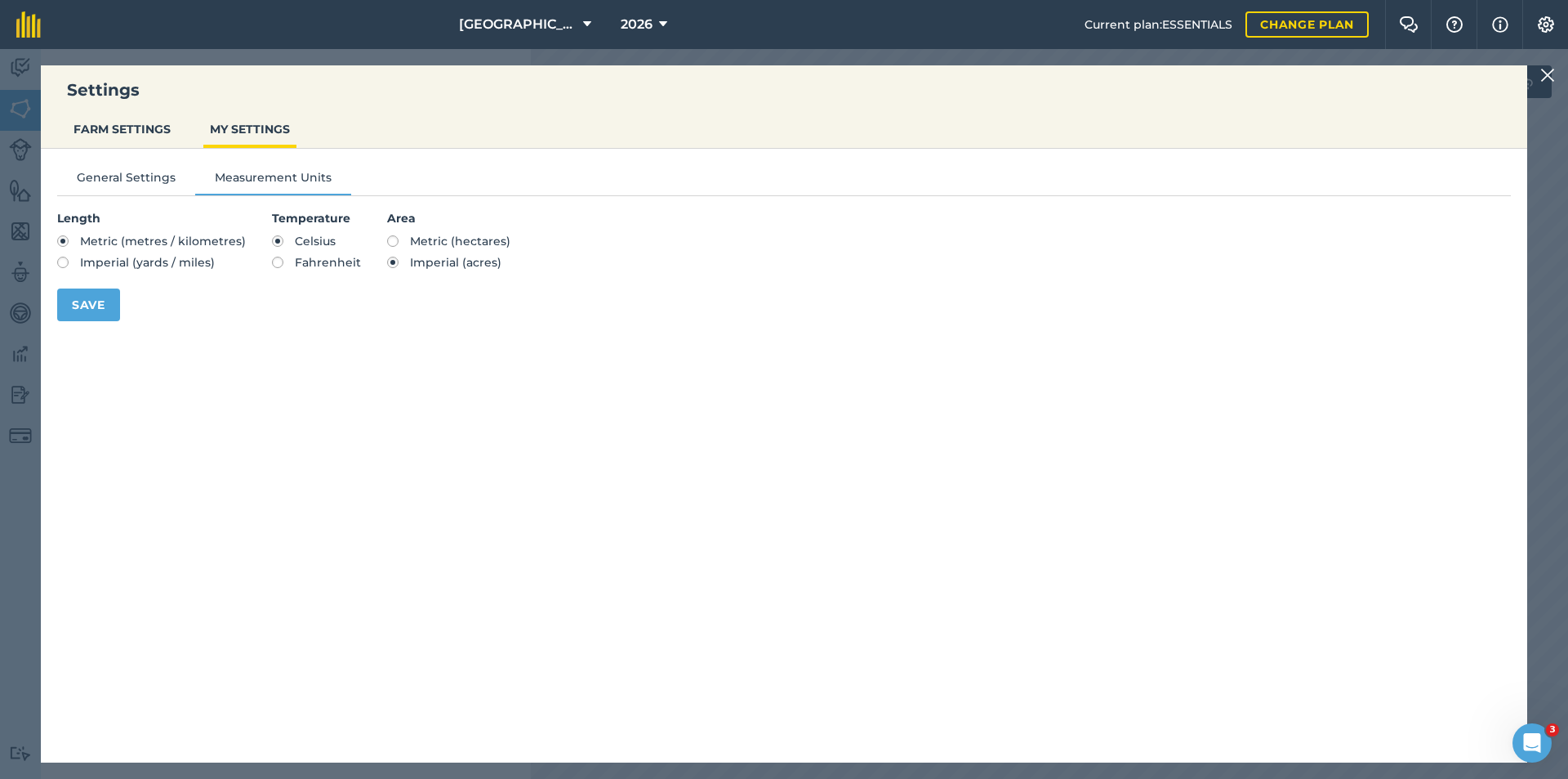
click at [1546, 79] on img at bounding box center [1548, 75] width 15 height 20
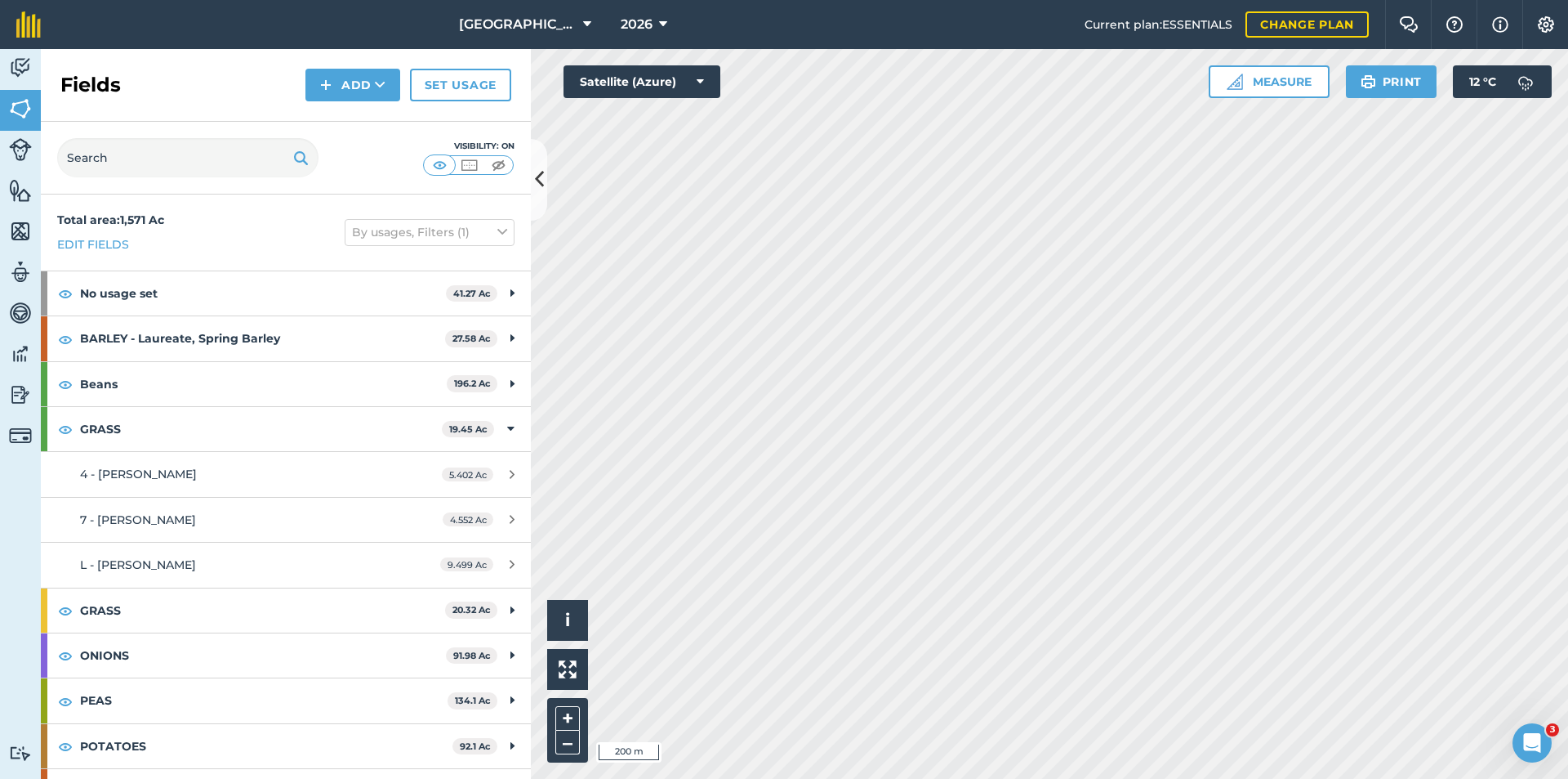
click at [470, 592] on div "Activity Fields Livestock Features Maps Team Vehicles Data Reporting Billing Tu…" at bounding box center [784, 413] width 1568 height 729
